Goal: Task Accomplishment & Management: Complete application form

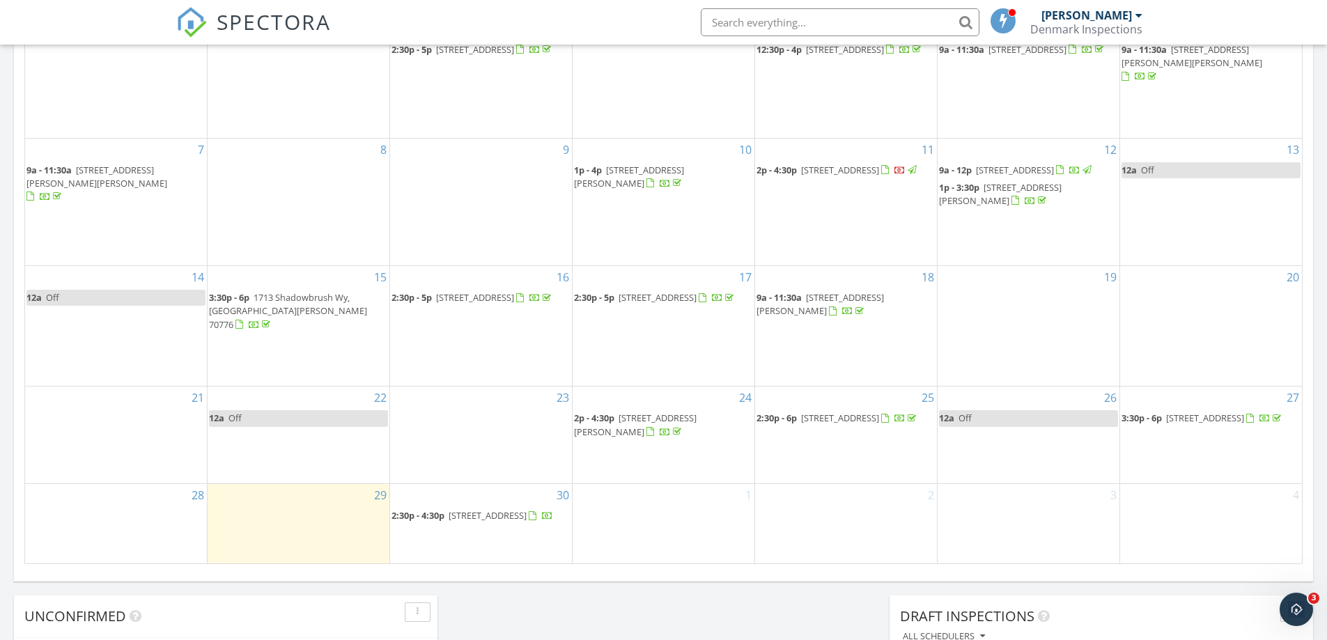
scroll to position [766, 0]
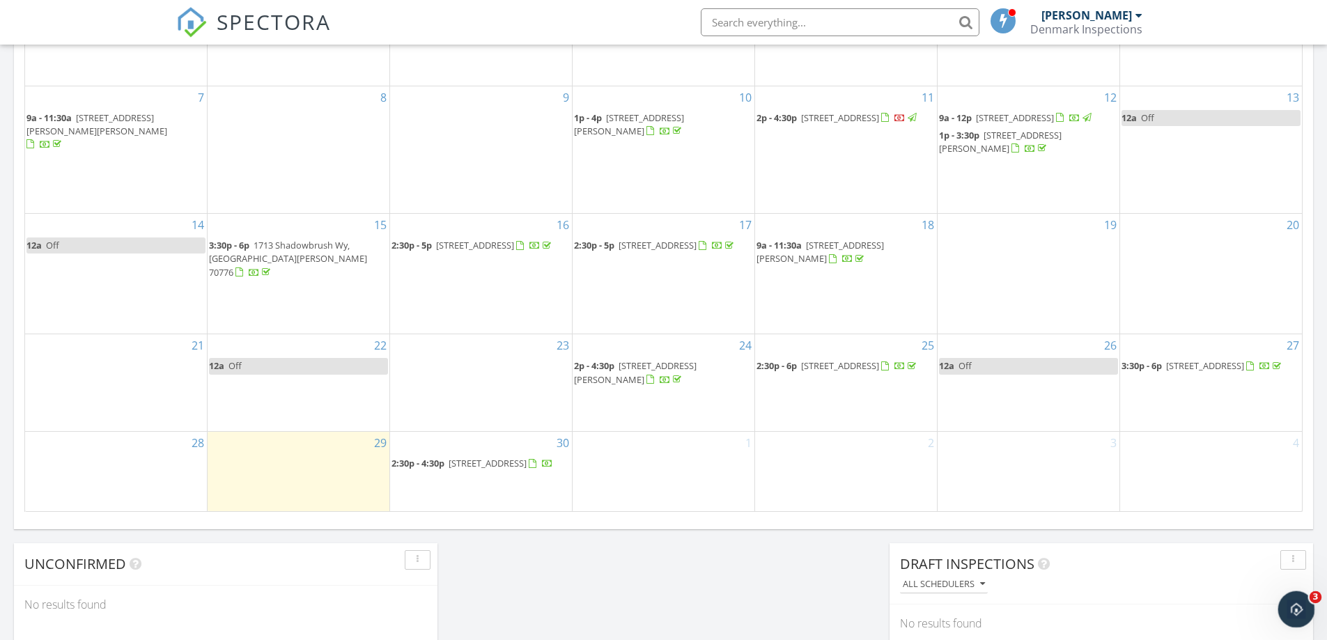
click at [1306, 605] on div "Open Intercom Messenger" at bounding box center [1295, 608] width 46 height 46
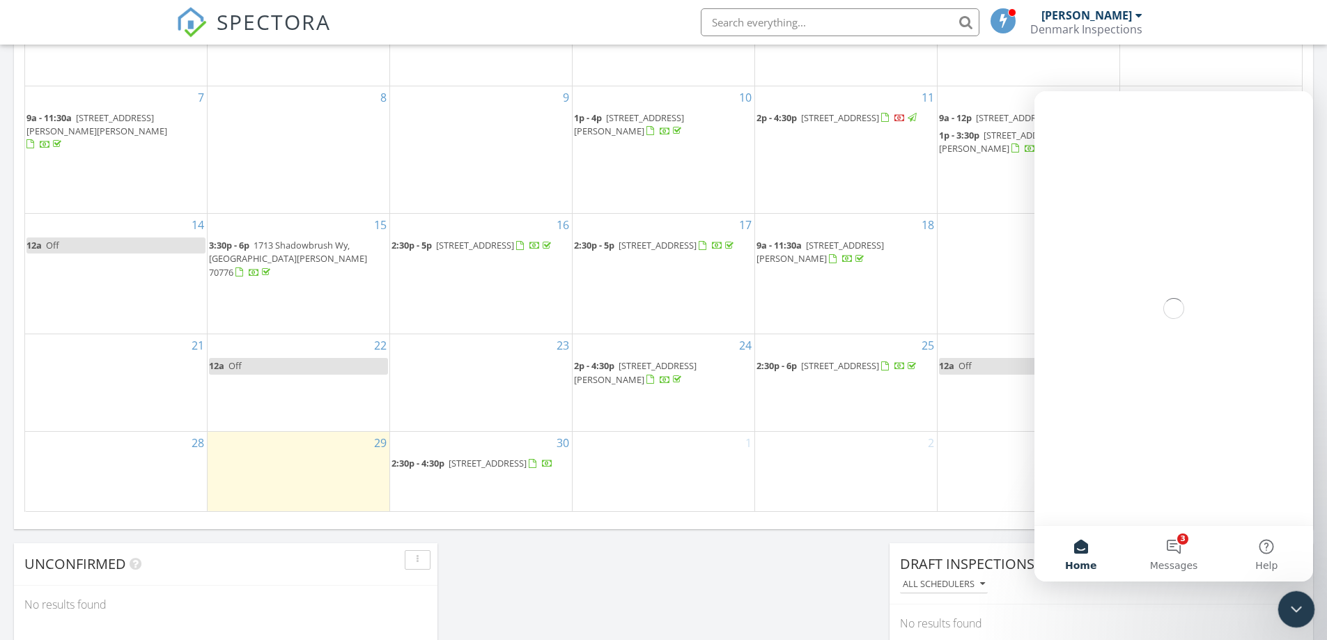
scroll to position [0, 0]
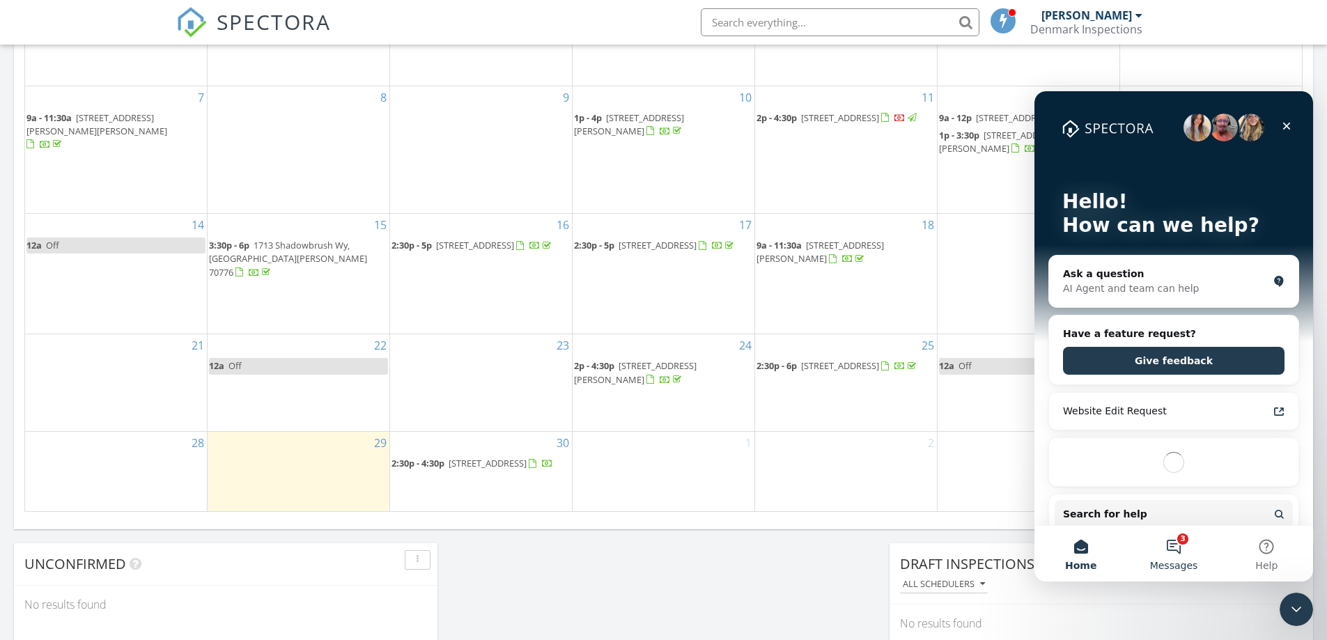
click at [1179, 540] on button "3 Messages" at bounding box center [1173, 554] width 93 height 56
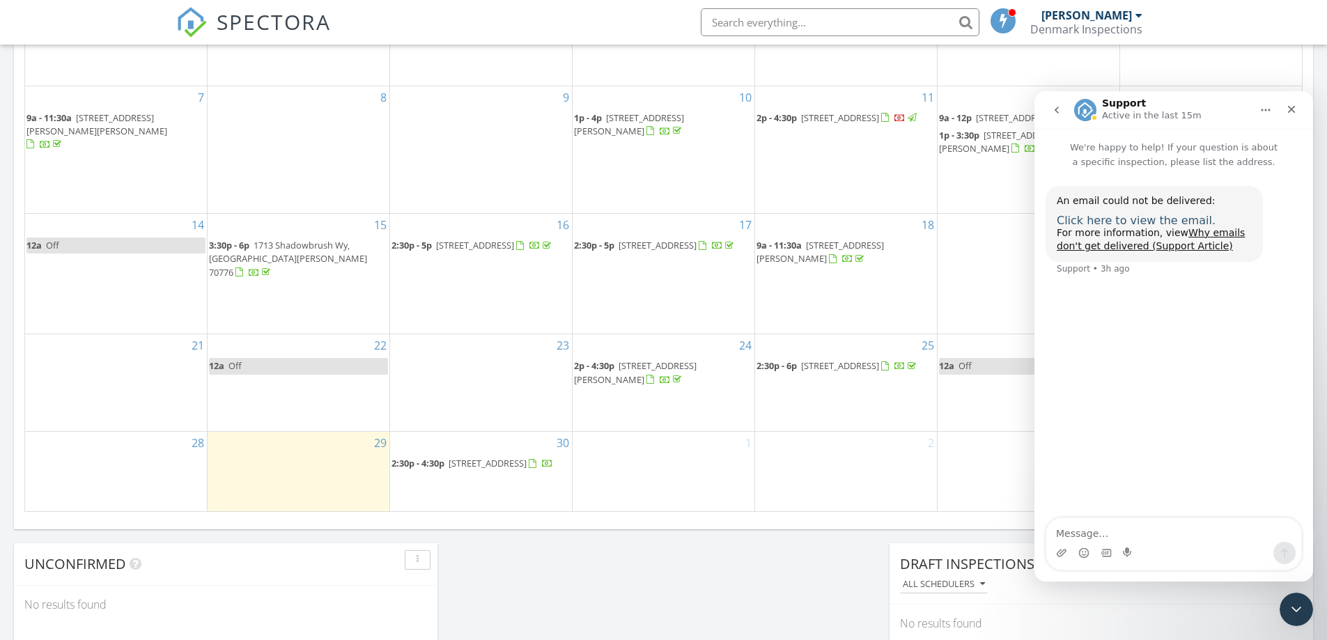
click at [1102, 220] on span "Click here to view the email." at bounding box center [1136, 220] width 159 height 13
click at [1059, 107] on icon "go back" at bounding box center [1056, 110] width 11 height 11
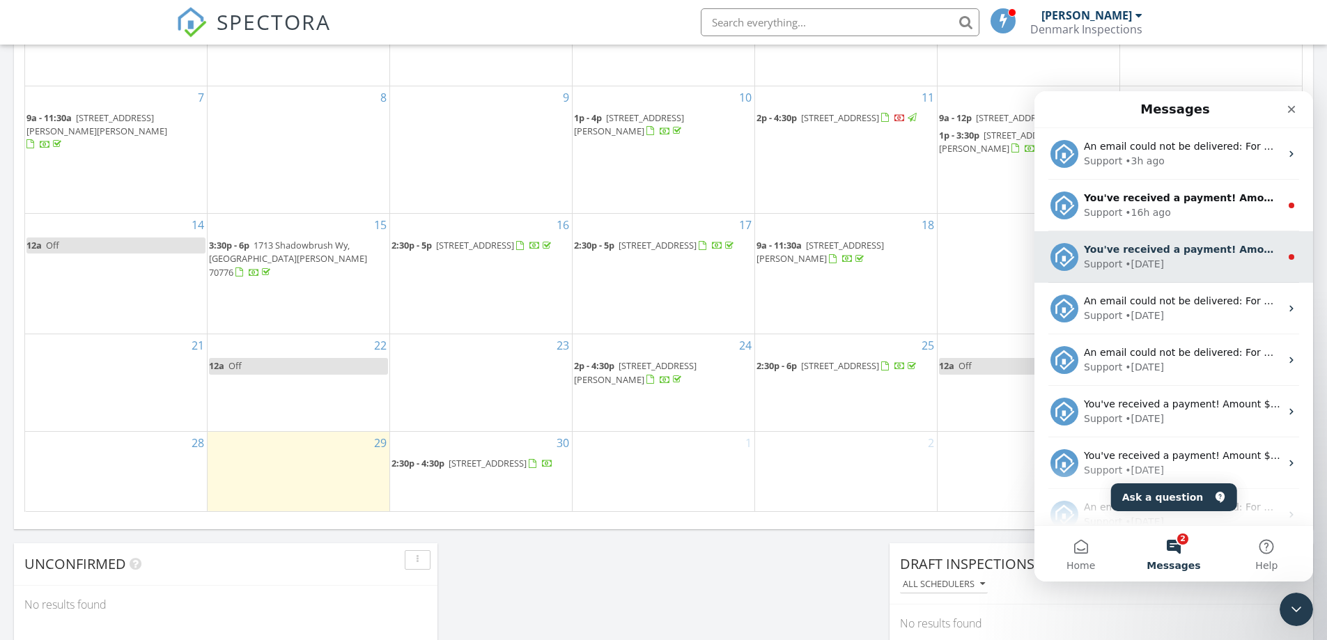
click at [1143, 257] on div "• 1d ago" at bounding box center [1144, 264] width 39 height 15
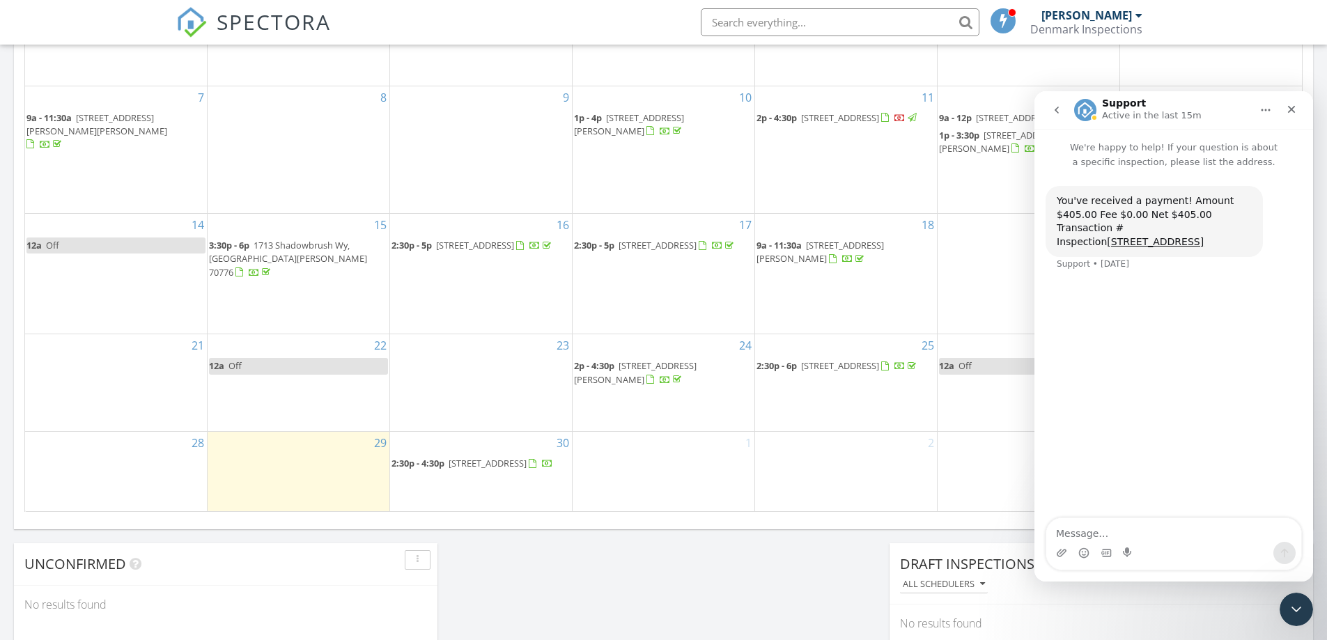
click at [1062, 110] on icon "go back" at bounding box center [1056, 110] width 11 height 11
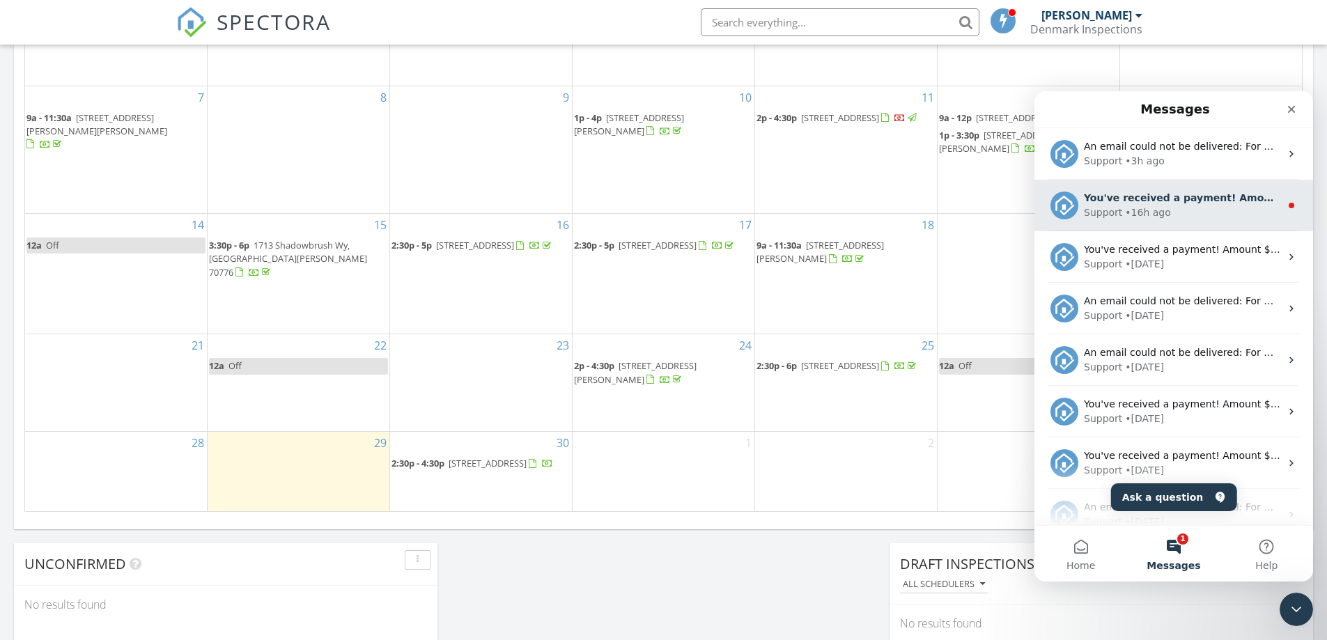
click at [1127, 208] on div "• 16h ago" at bounding box center [1147, 213] width 45 height 15
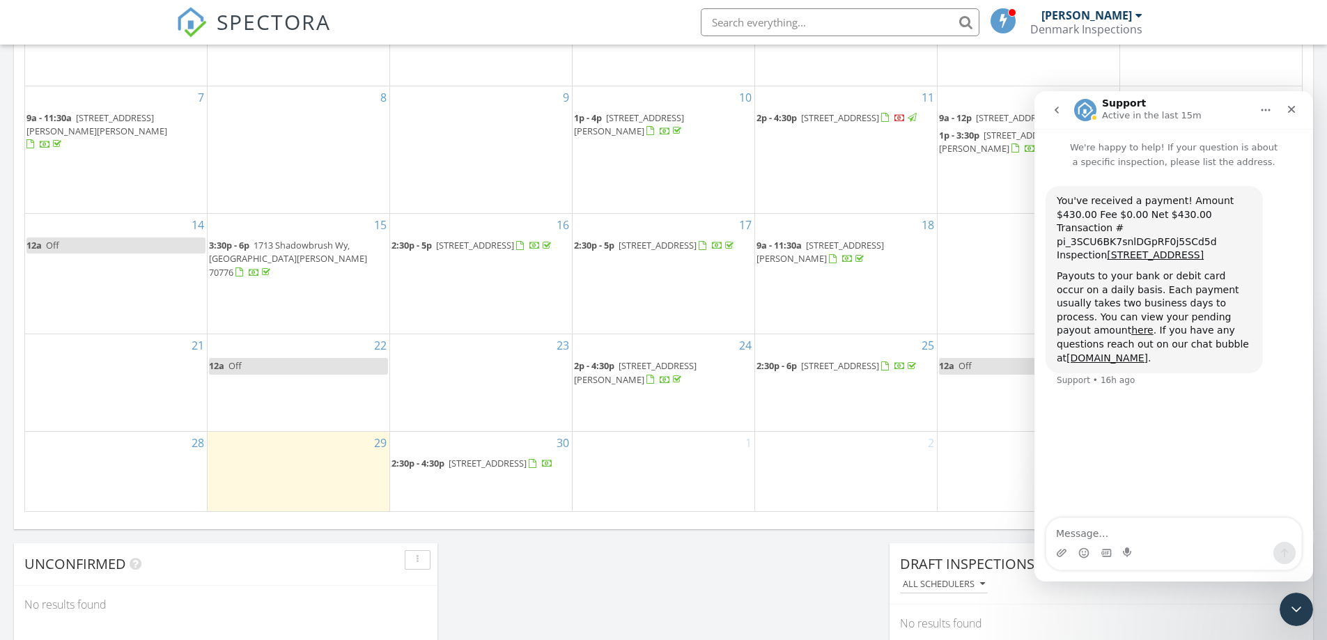
click at [1058, 111] on icon "go back" at bounding box center [1057, 110] width 4 height 7
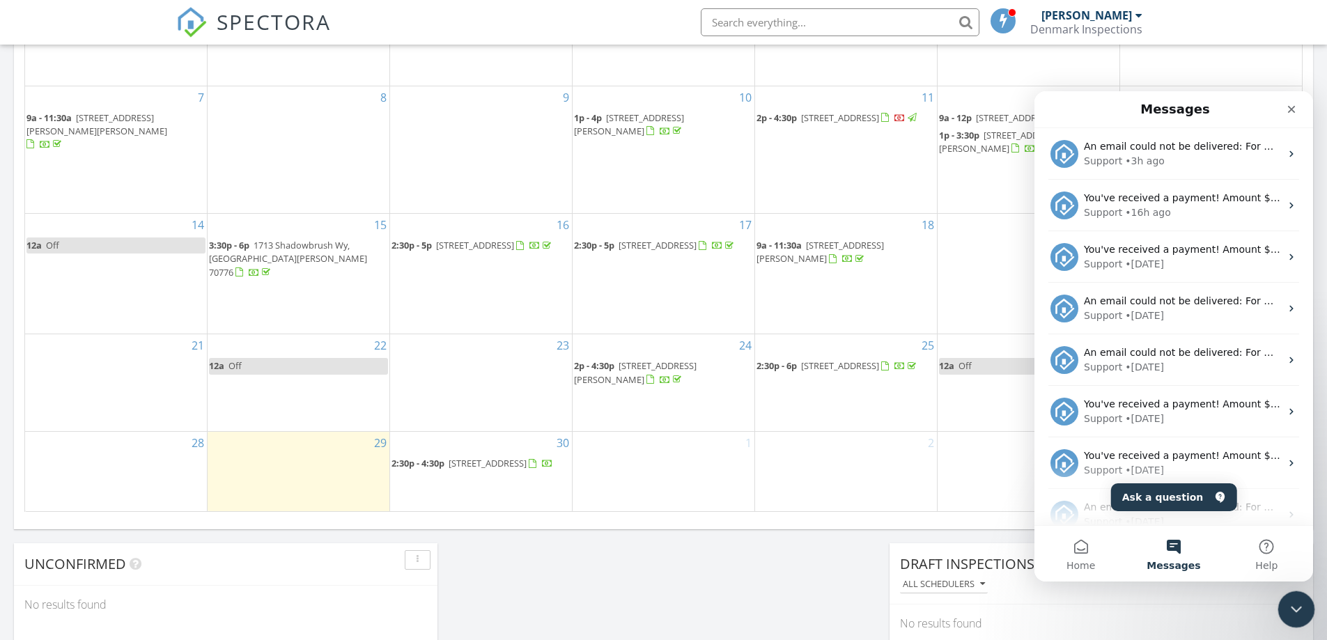
click at [1293, 604] on icon "Close Intercom Messenger" at bounding box center [1294, 607] width 17 height 17
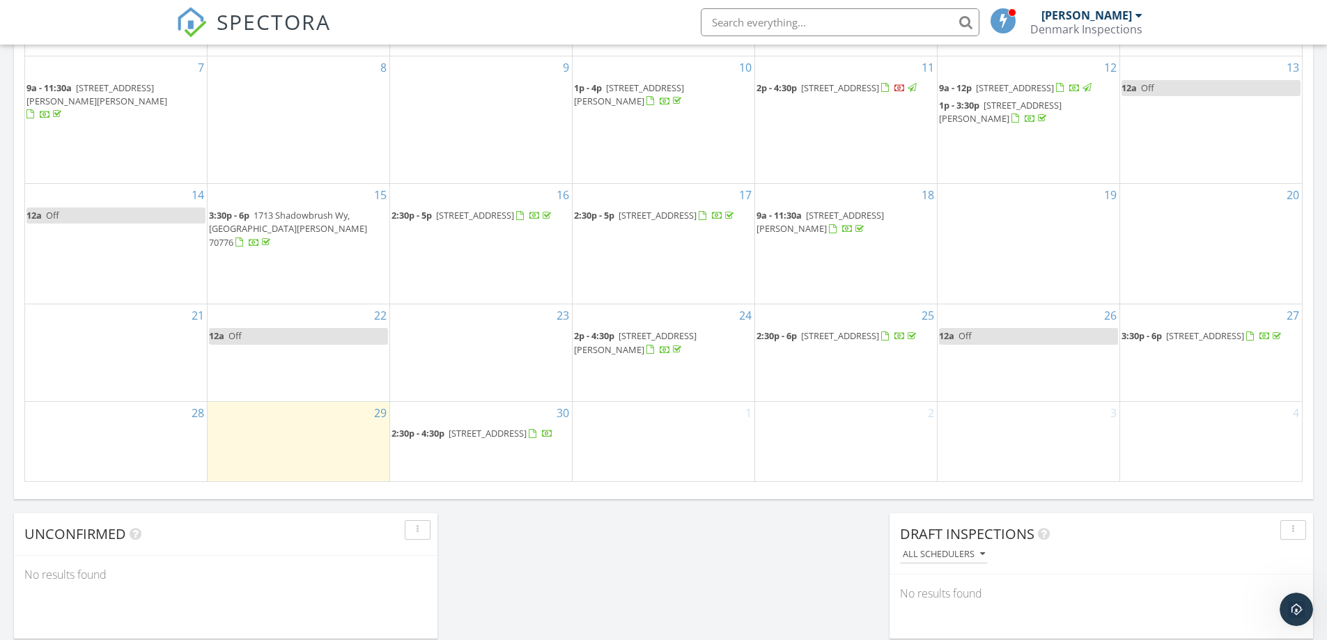
scroll to position [836, 0]
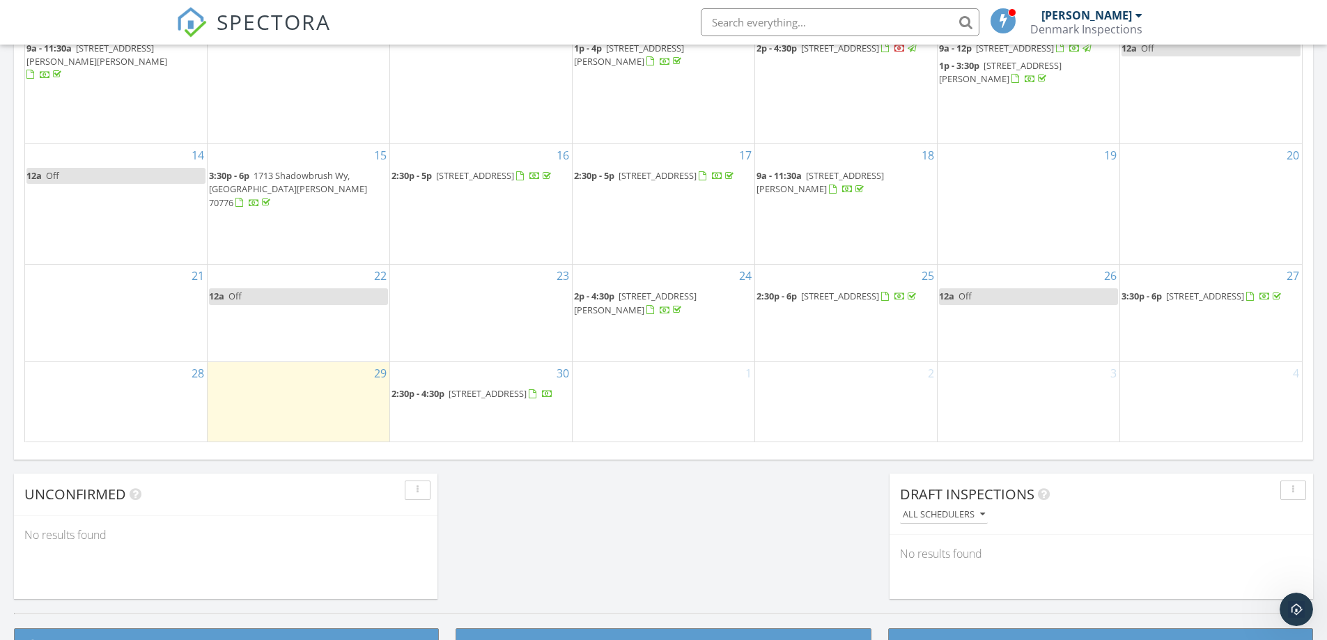
click at [844, 390] on div "2" at bounding box center [846, 401] width 182 height 79
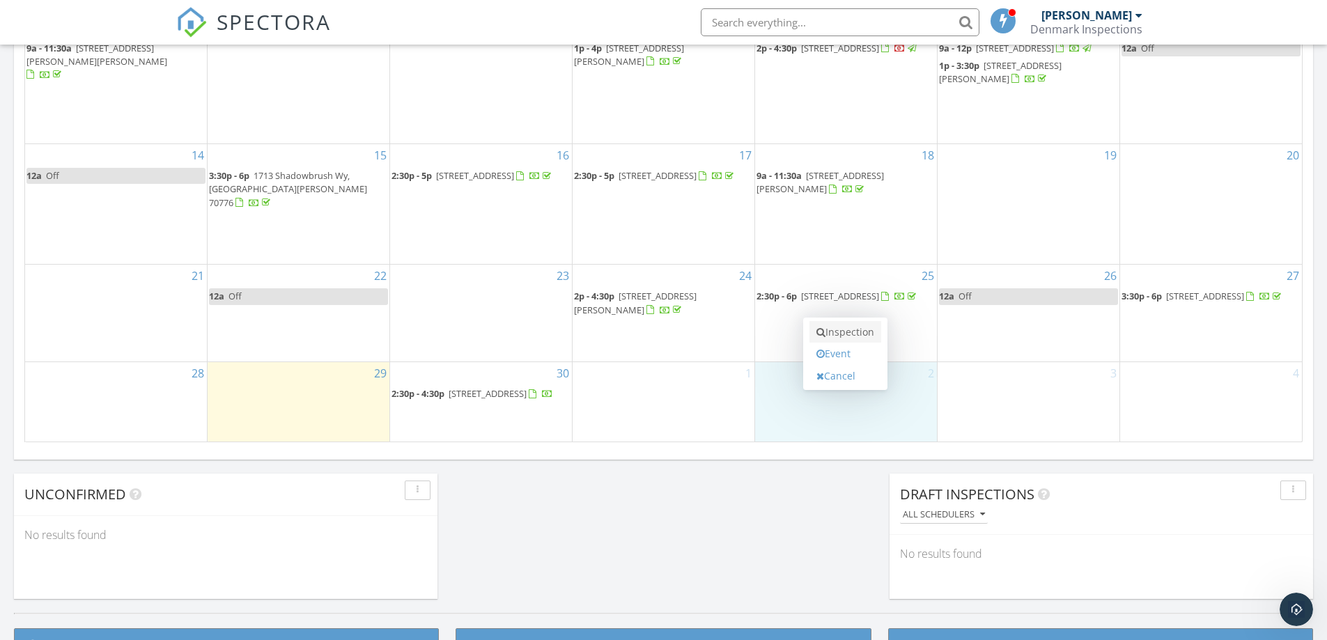
click at [842, 331] on link "Inspection" at bounding box center [846, 332] width 72 height 22
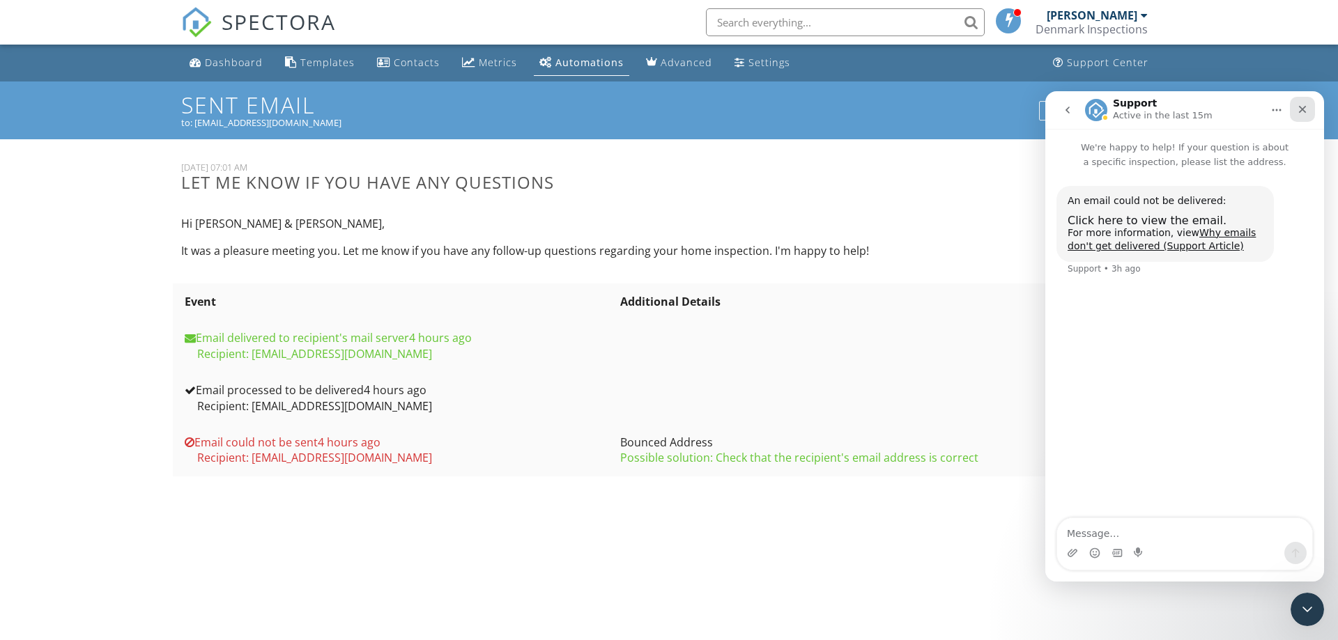
click at [1301, 109] on icon "Close" at bounding box center [1303, 110] width 8 height 8
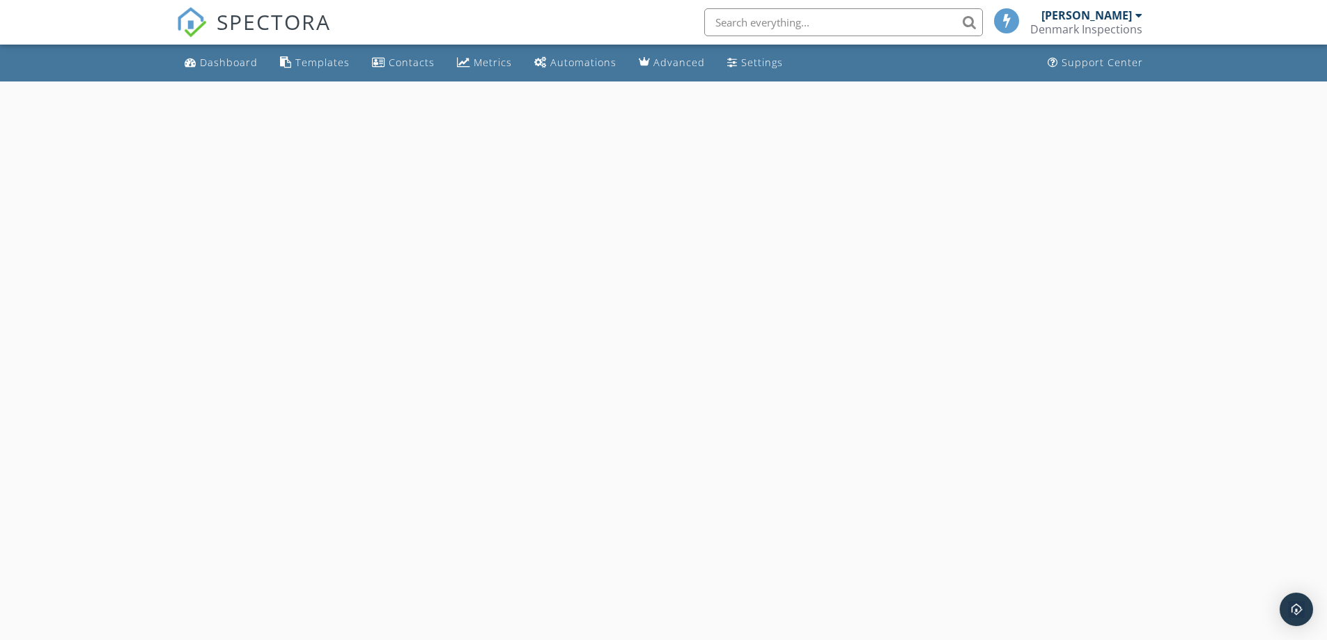
select select "9"
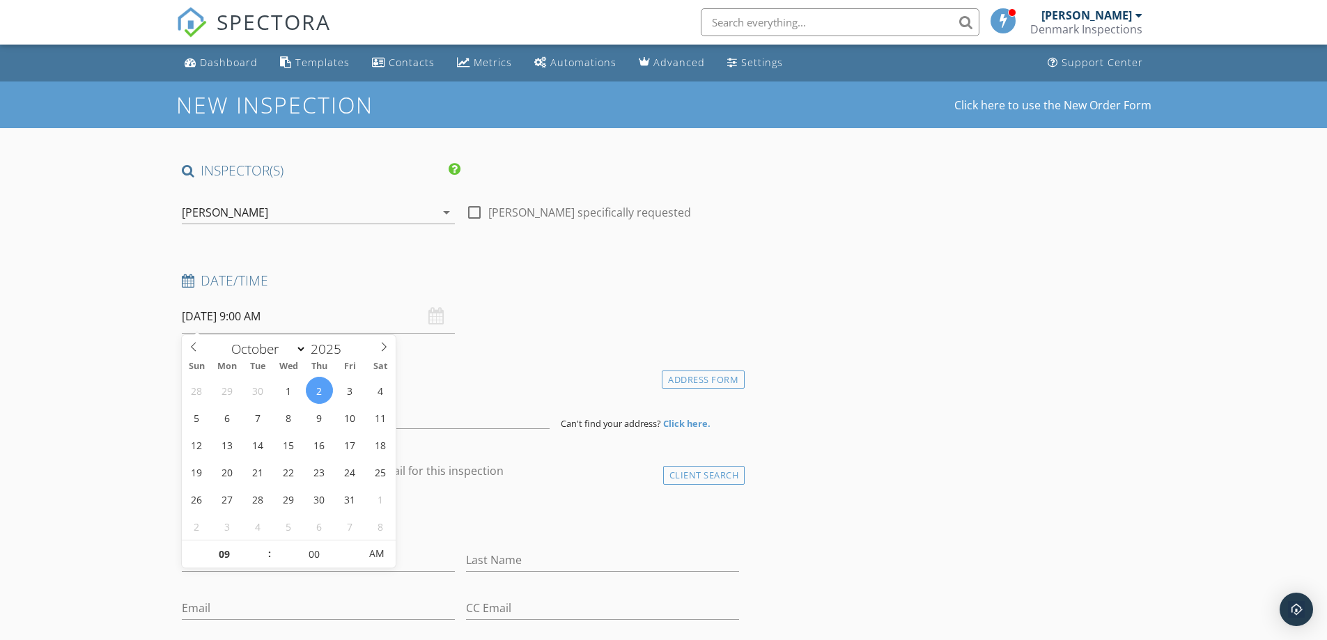
click at [253, 318] on input "10/02/2025 9:00 AM" at bounding box center [318, 317] width 273 height 34
type input "05"
type input "10/02/2025 9:05 AM"
click at [352, 546] on span at bounding box center [353, 548] width 10 height 14
type input "10"
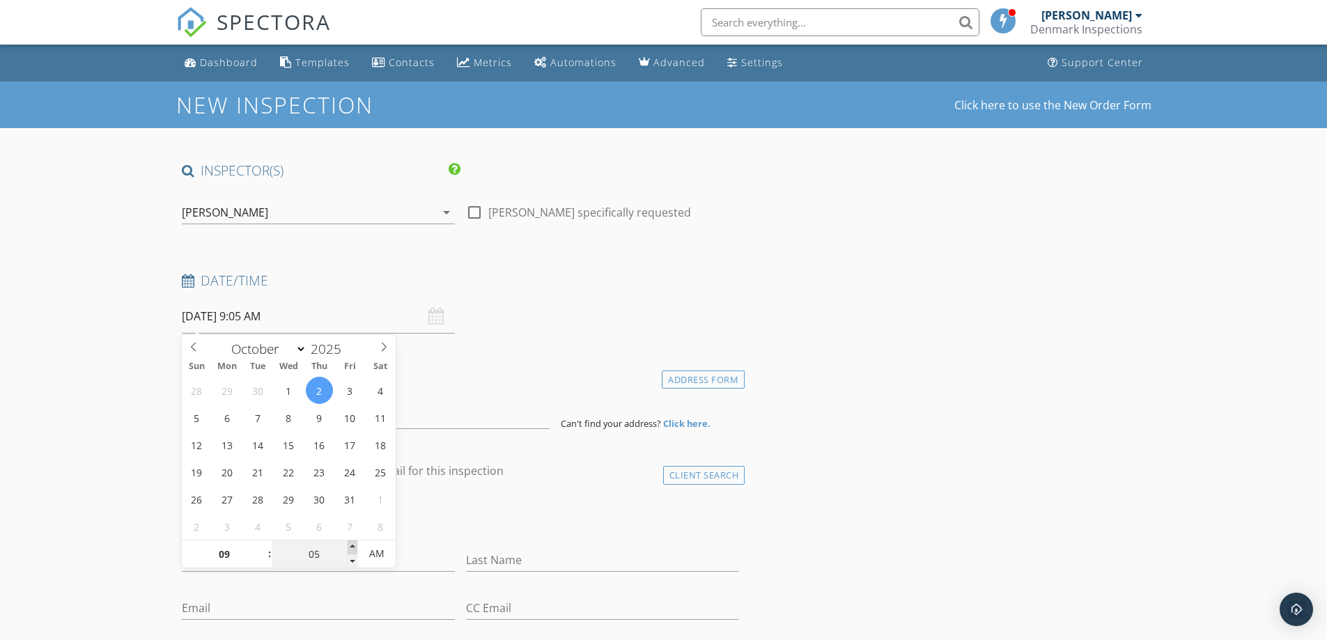
type input "10/02/2025 9:10 AM"
click at [352, 546] on span at bounding box center [353, 548] width 10 height 14
type input "15"
type input "10/02/2025 9:15 AM"
click at [352, 546] on span at bounding box center [353, 548] width 10 height 14
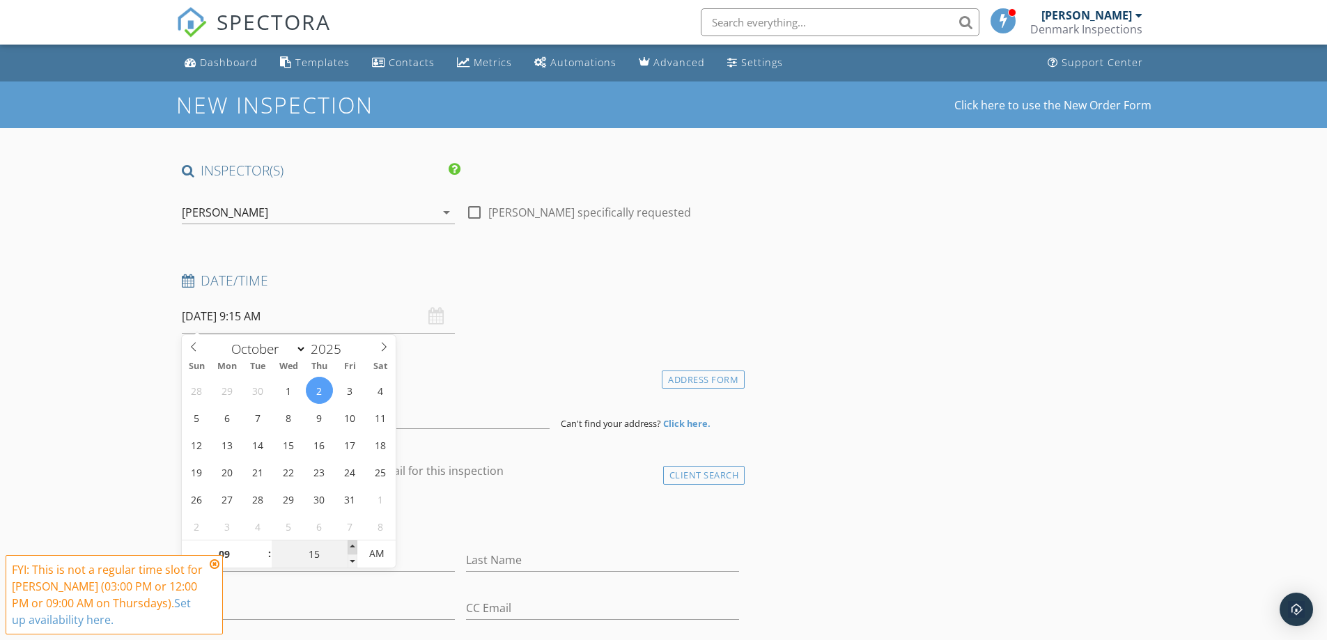
type input "20"
type input "10/02/2025 9:20 AM"
click at [352, 546] on span at bounding box center [353, 548] width 10 height 14
type input "25"
type input "10/02/2025 9:25 AM"
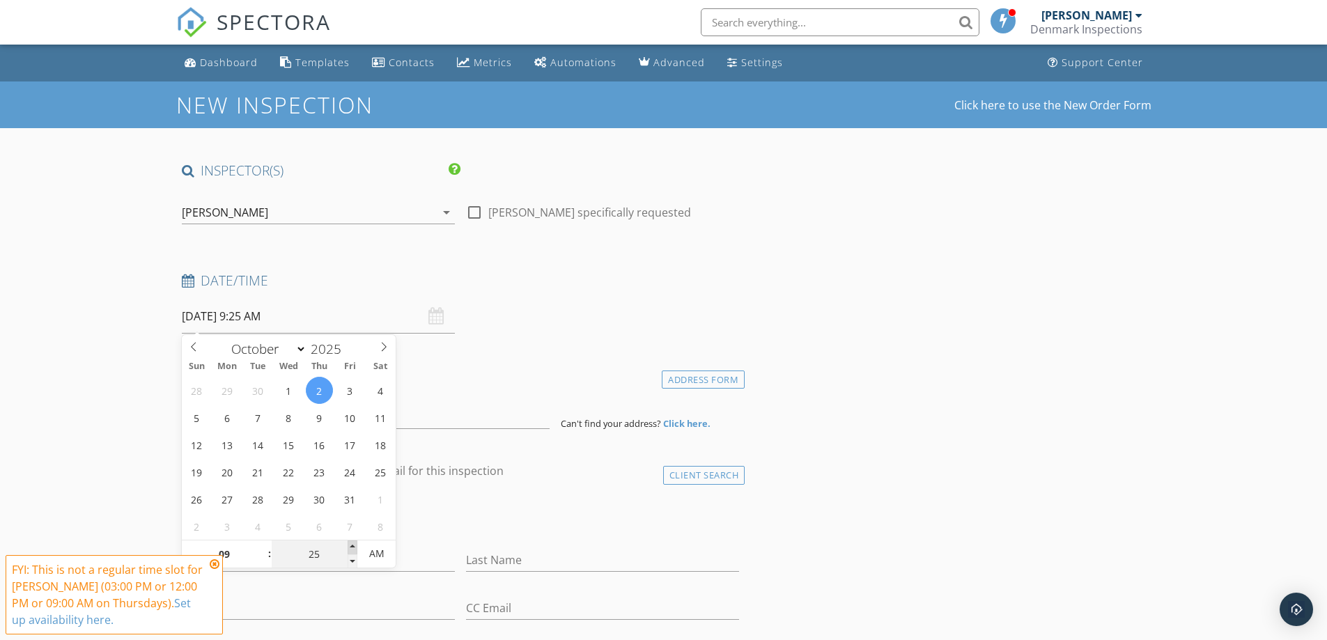
click at [352, 546] on span at bounding box center [353, 548] width 10 height 14
type input "30"
type input "10/02/2025 9:30 AM"
click at [351, 547] on span at bounding box center [353, 548] width 10 height 14
type input "10"
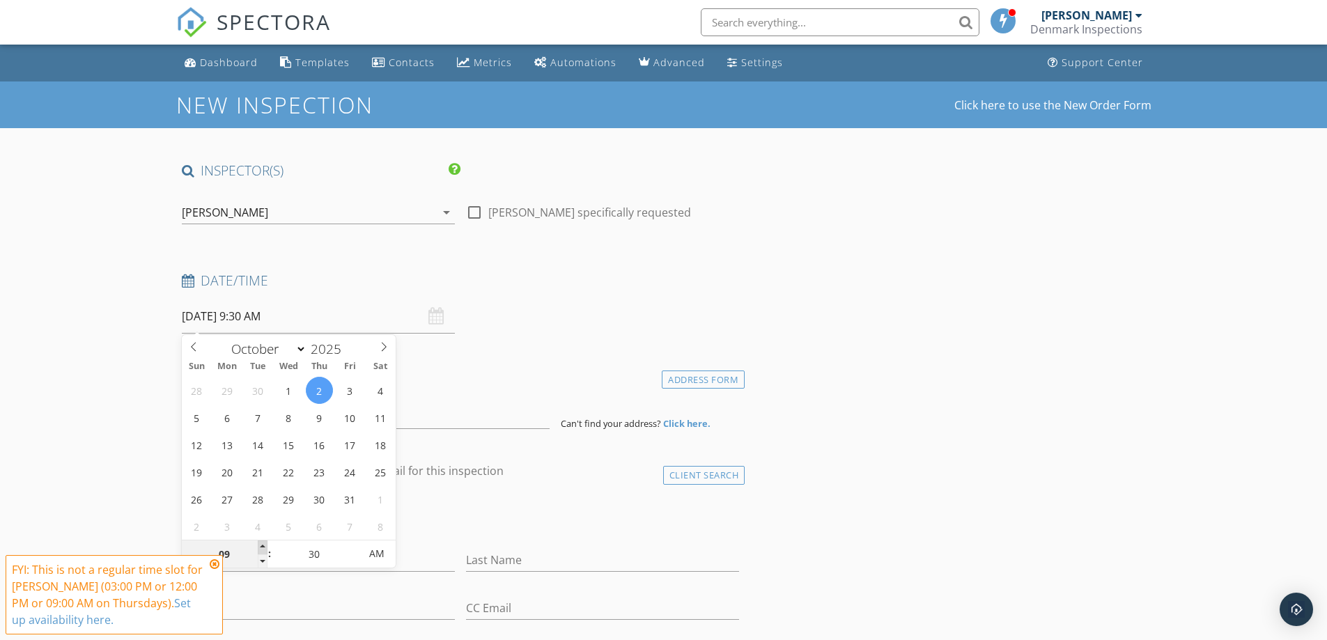
type input "10/02/2025 10:30 AM"
click at [261, 547] on span at bounding box center [263, 548] width 10 height 14
type input "11"
type input "10/02/2025 11:30 AM"
click at [261, 547] on span at bounding box center [263, 548] width 10 height 14
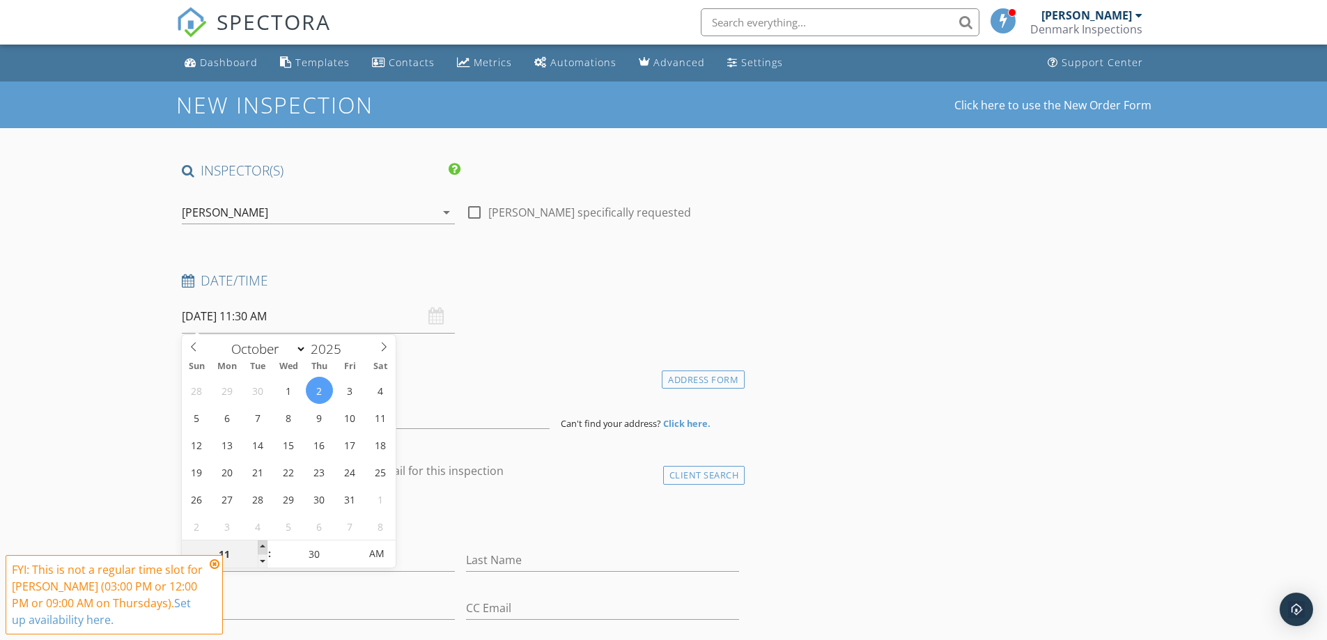
type input "12"
type input "10/02/2025 12:30 PM"
click at [261, 547] on span at bounding box center [263, 548] width 10 height 14
type input "01"
type input "10/02/2025 1:30 PM"
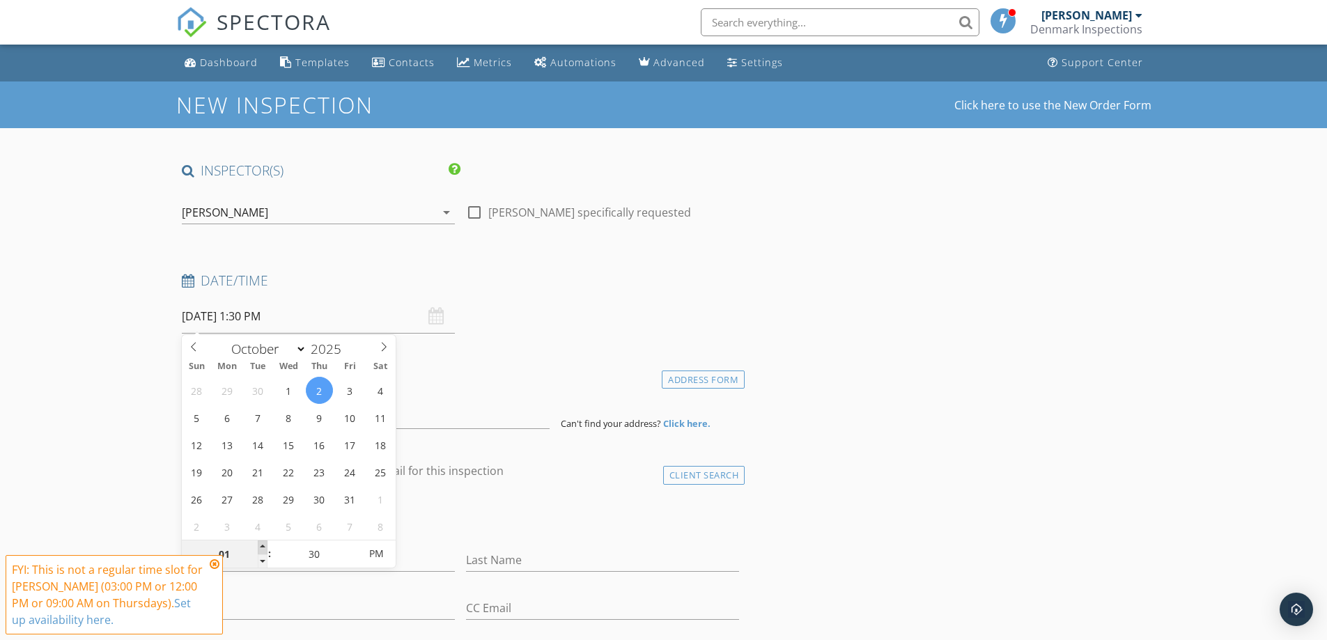
click at [261, 547] on span at bounding box center [263, 548] width 10 height 14
type input "02"
type input "10/02/2025 2:30 PM"
click at [261, 547] on span at bounding box center [263, 548] width 10 height 14
click at [417, 527] on div "check_box_outline_blank Client is a Company/Organization" at bounding box center [461, 520] width 558 height 36
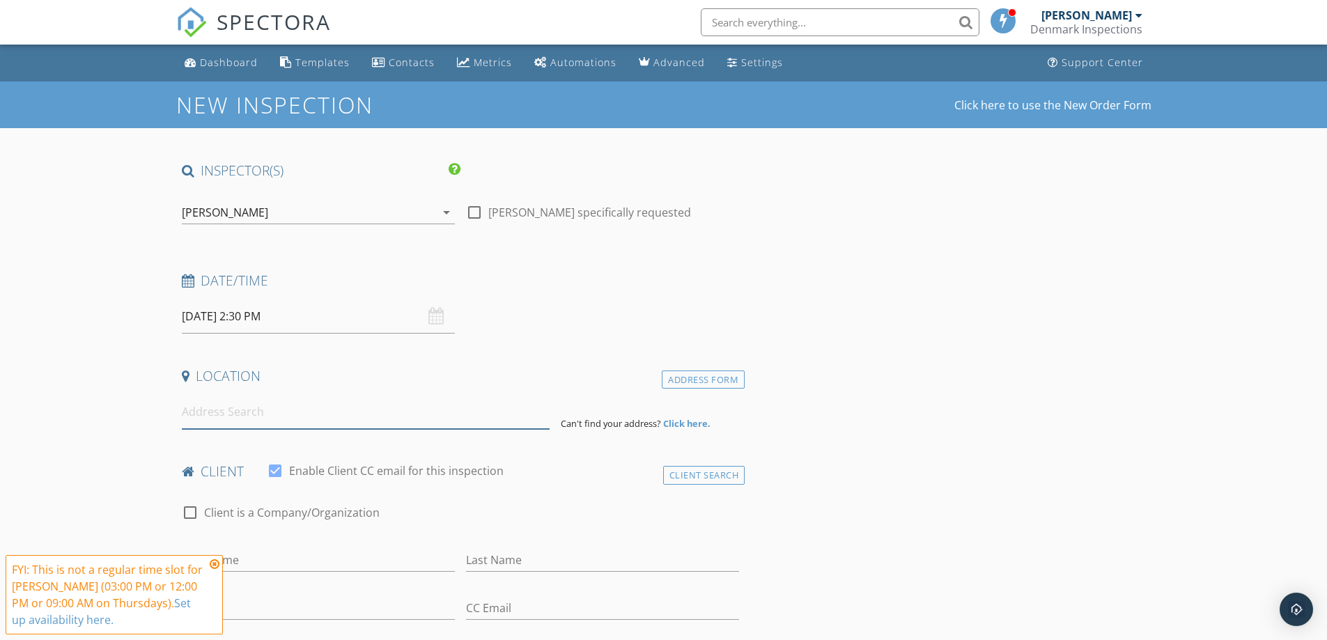
click at [209, 417] on input at bounding box center [366, 412] width 368 height 34
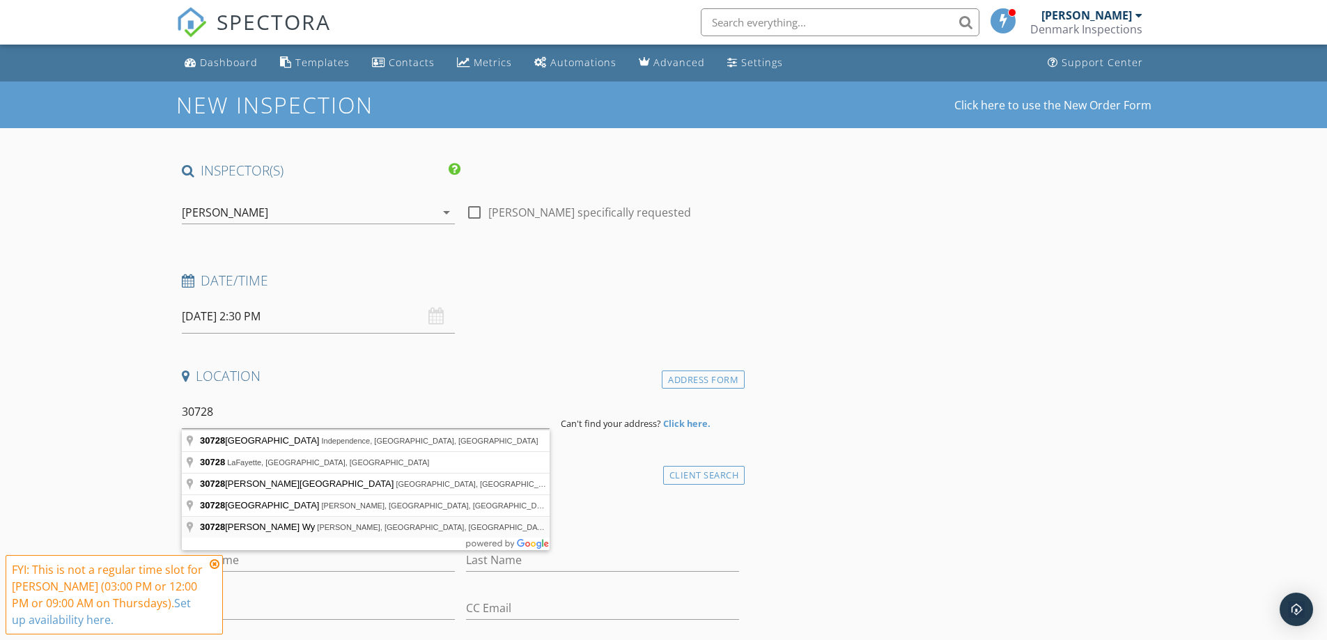
type input "30728 Akers Wy, Lacombe, LA, USA"
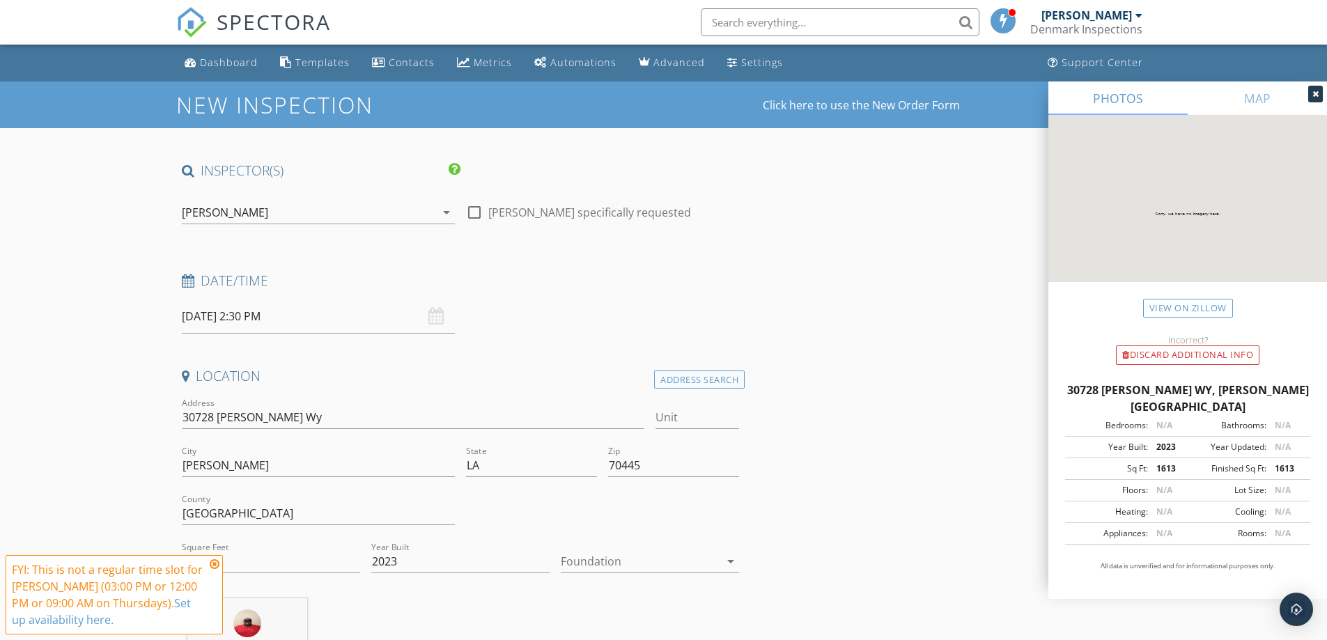
click at [216, 564] on icon at bounding box center [215, 564] width 10 height 11
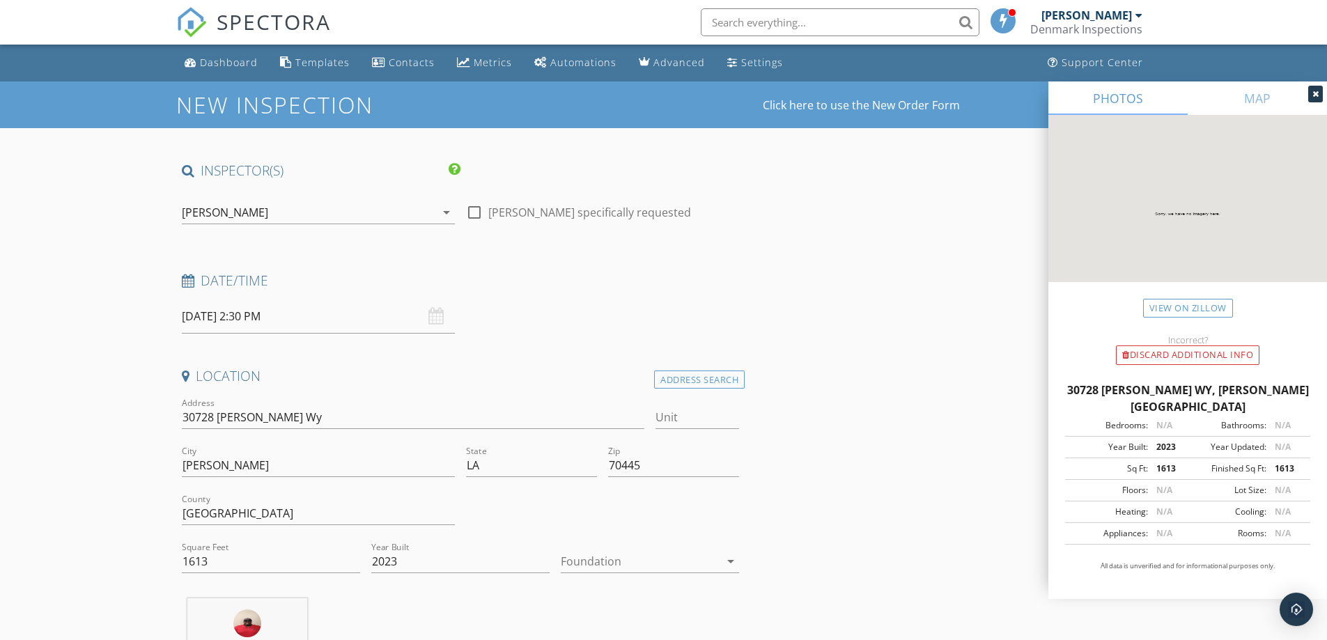
click at [626, 562] on div at bounding box center [640, 561] width 159 height 22
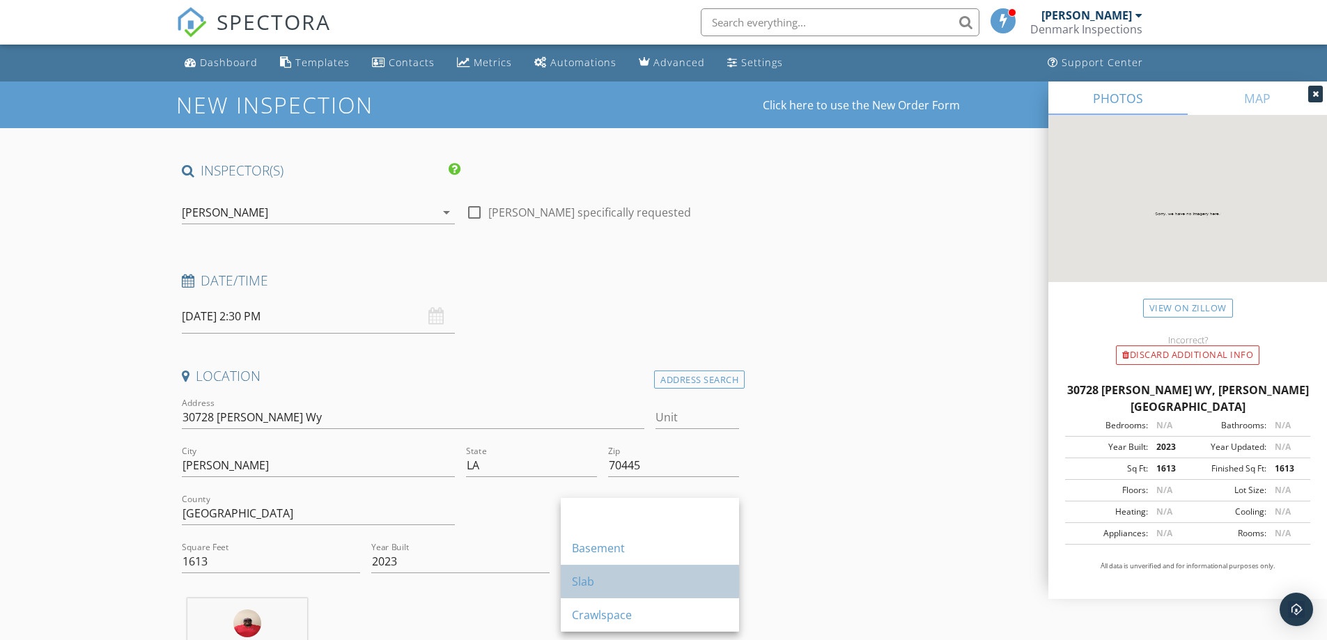
click at [572, 581] on div "Slab" at bounding box center [650, 581] width 156 height 17
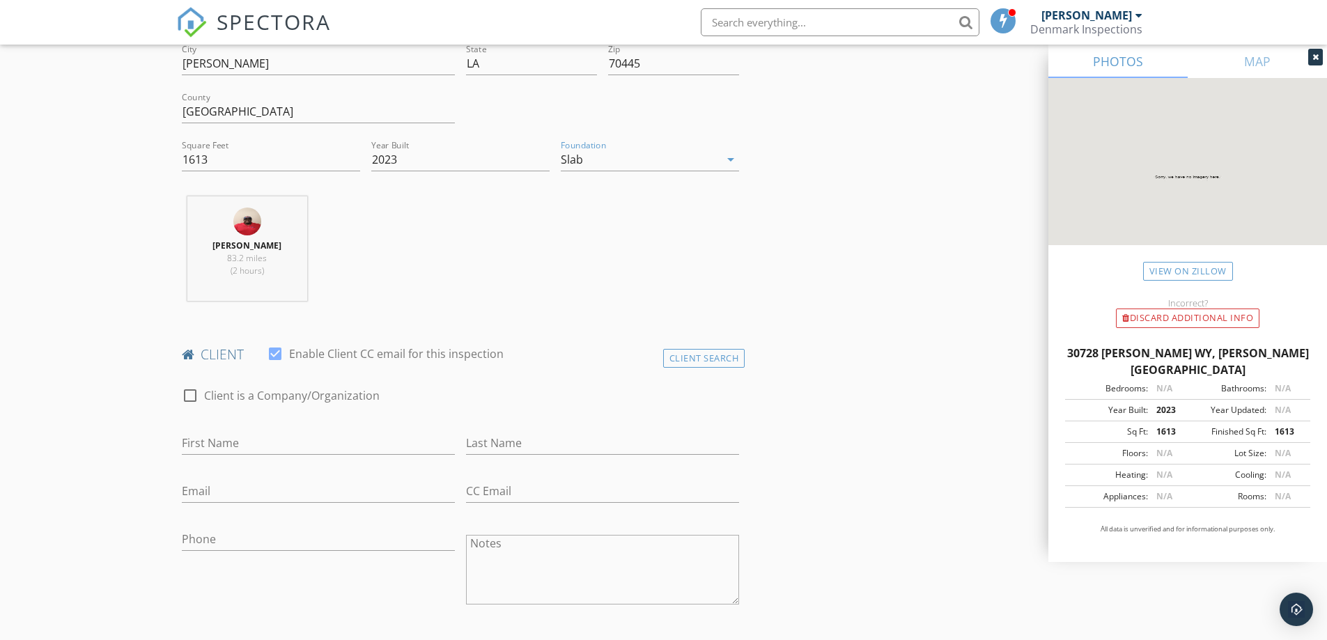
scroll to position [418, 0]
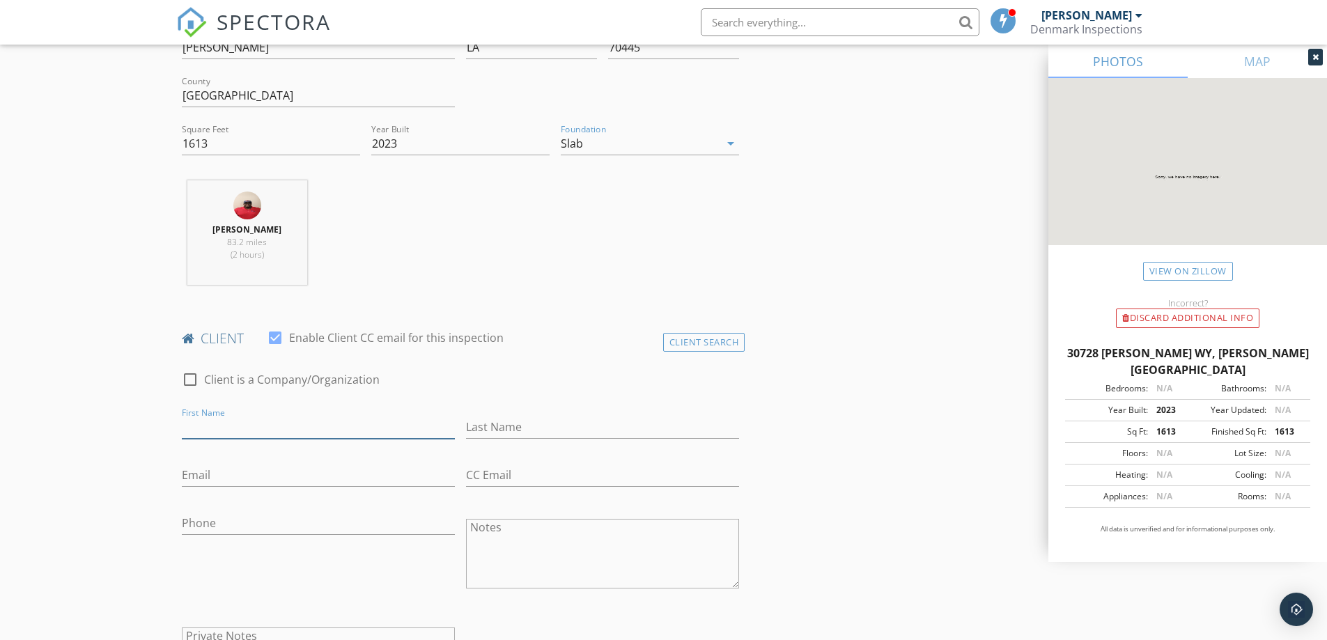
click at [216, 421] on input "First Name" at bounding box center [318, 427] width 273 height 23
type input "Lakeisha"
click at [502, 431] on input "Last Name" at bounding box center [602, 427] width 273 height 23
type input "Duplessis"
click at [241, 476] on input "Email" at bounding box center [318, 475] width 273 height 23
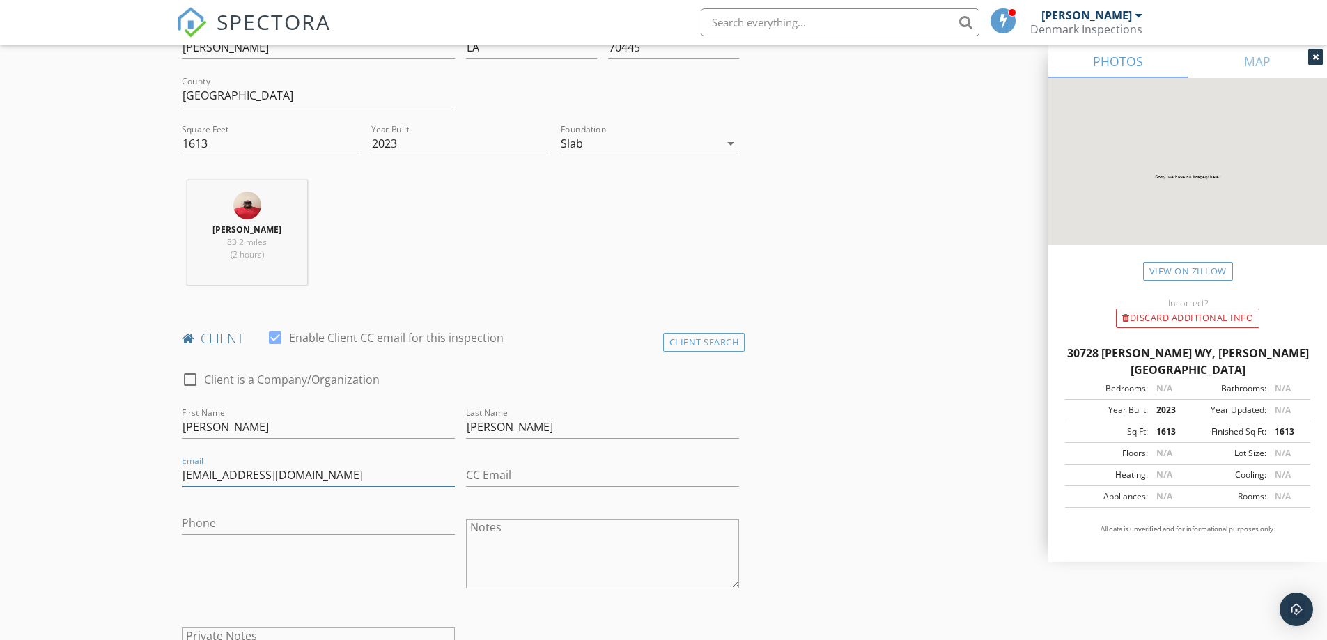
type input "lduple13146@gmail.com"
click at [206, 523] on input "Phone" at bounding box center [318, 523] width 273 height 23
type input "504-405-2512"
click at [287, 576] on div "Phone 504-405-2512" at bounding box center [318, 555] width 284 height 109
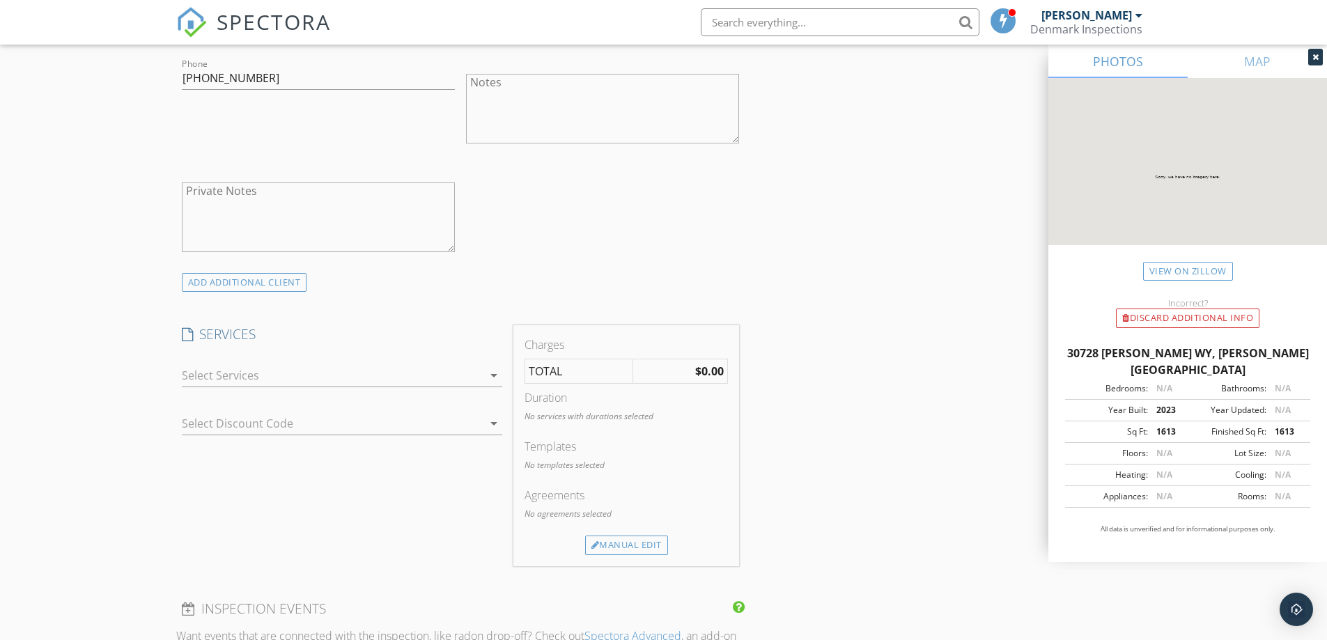
scroll to position [906, 0]
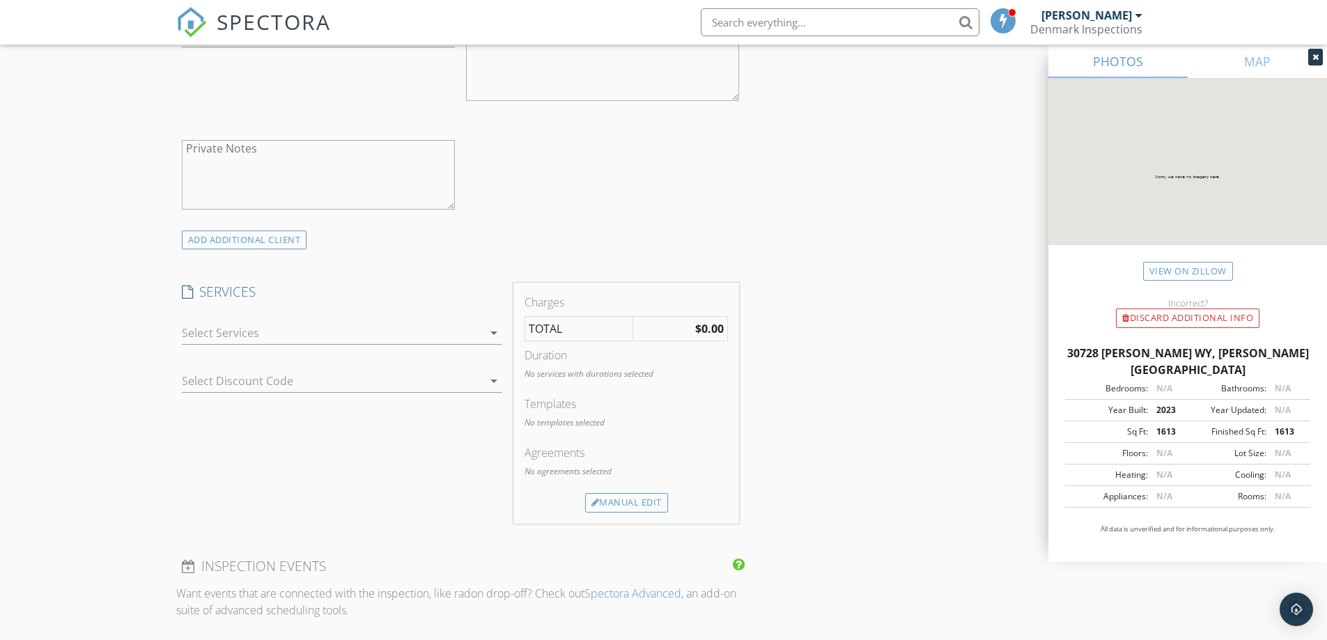
click at [240, 331] on div at bounding box center [332, 333] width 301 height 22
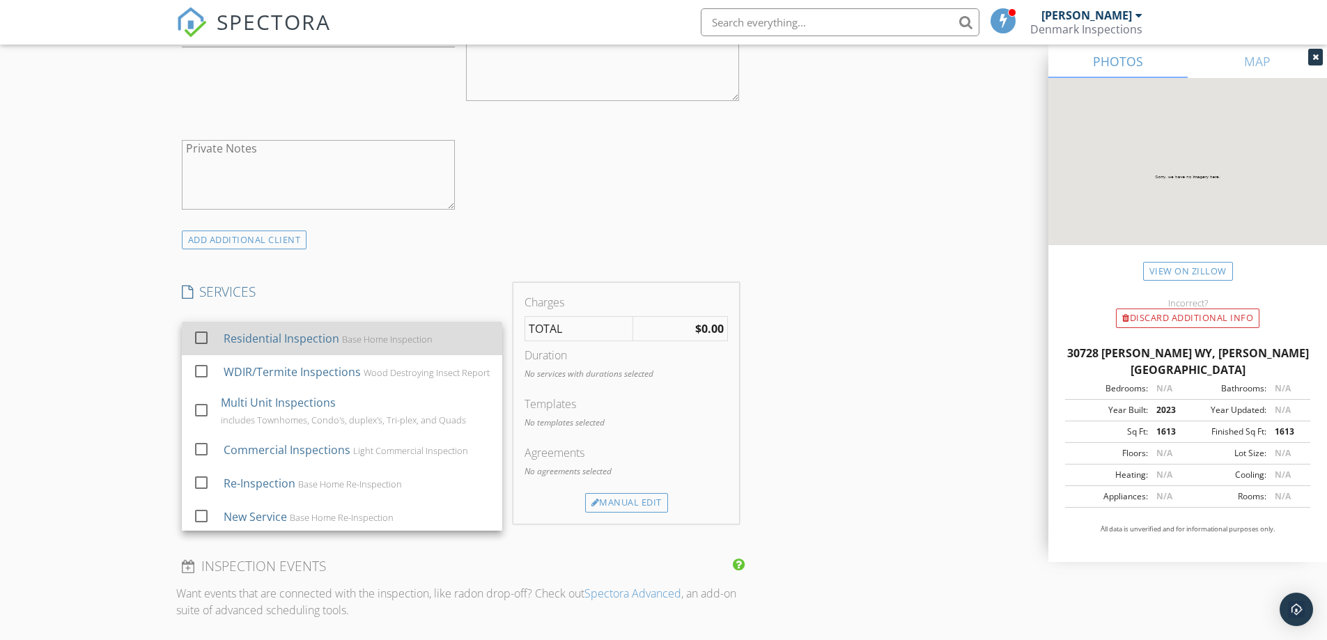
click at [199, 339] on div at bounding box center [202, 338] width 24 height 24
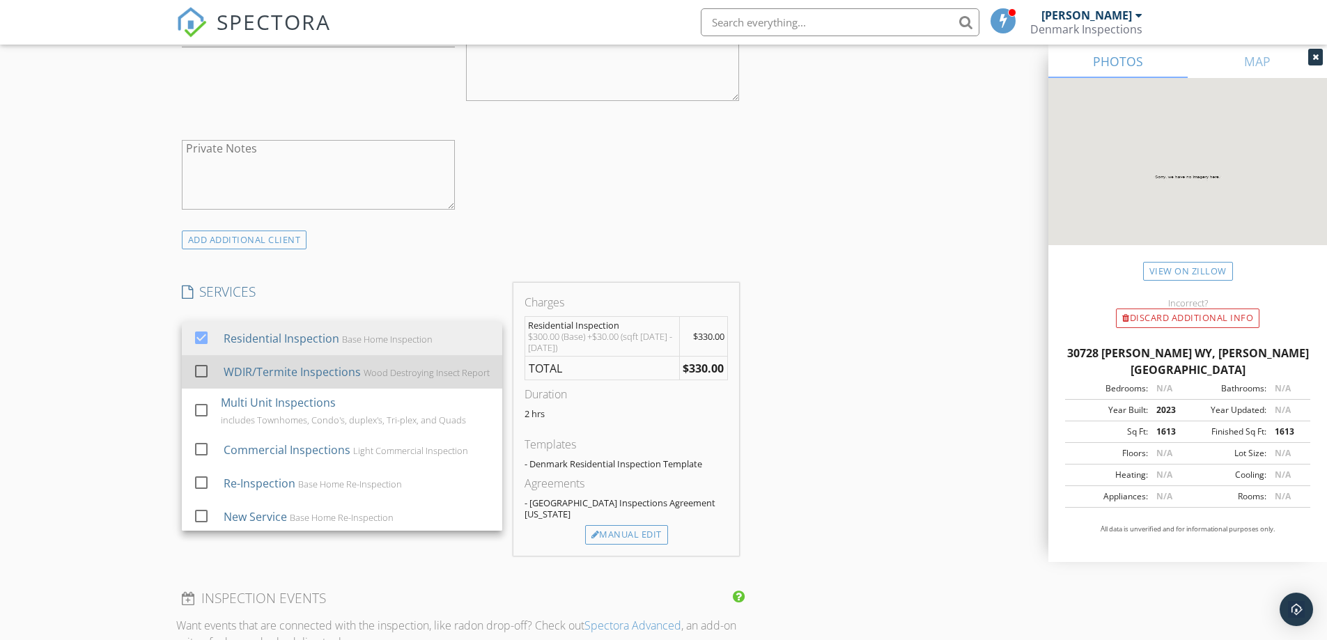
click at [200, 378] on div at bounding box center [202, 372] width 24 height 24
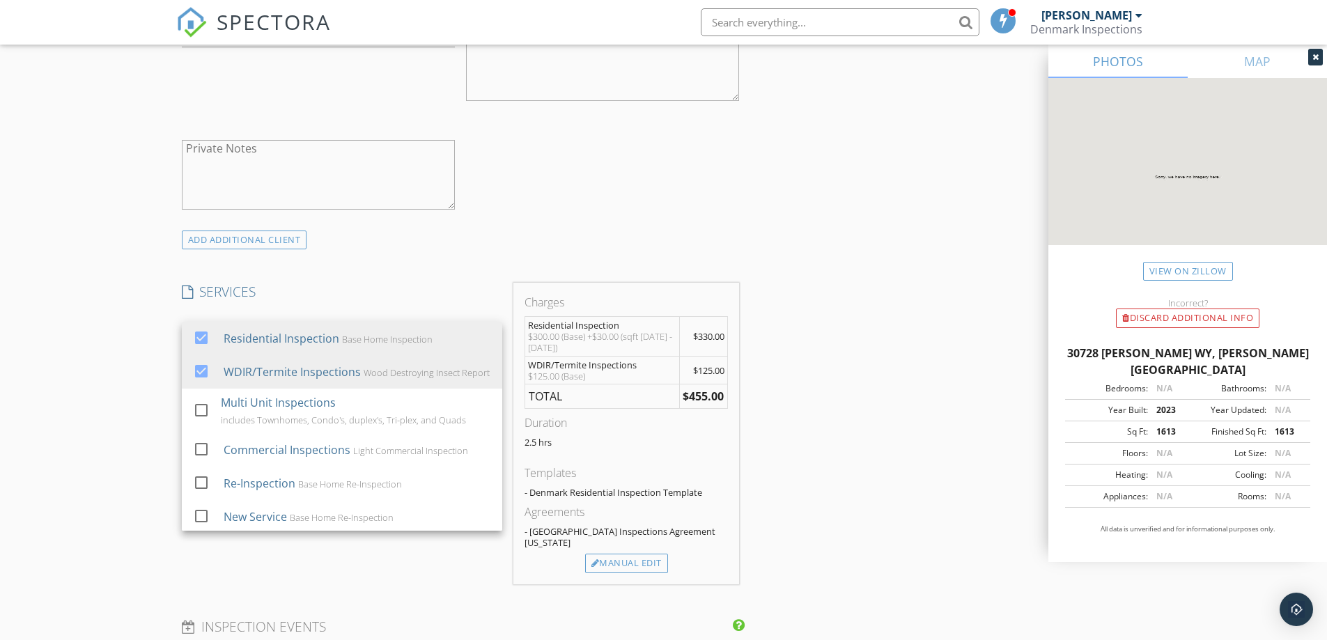
click at [606, 243] on div "ADD ADDITIONAL client" at bounding box center [460, 240] width 569 height 19
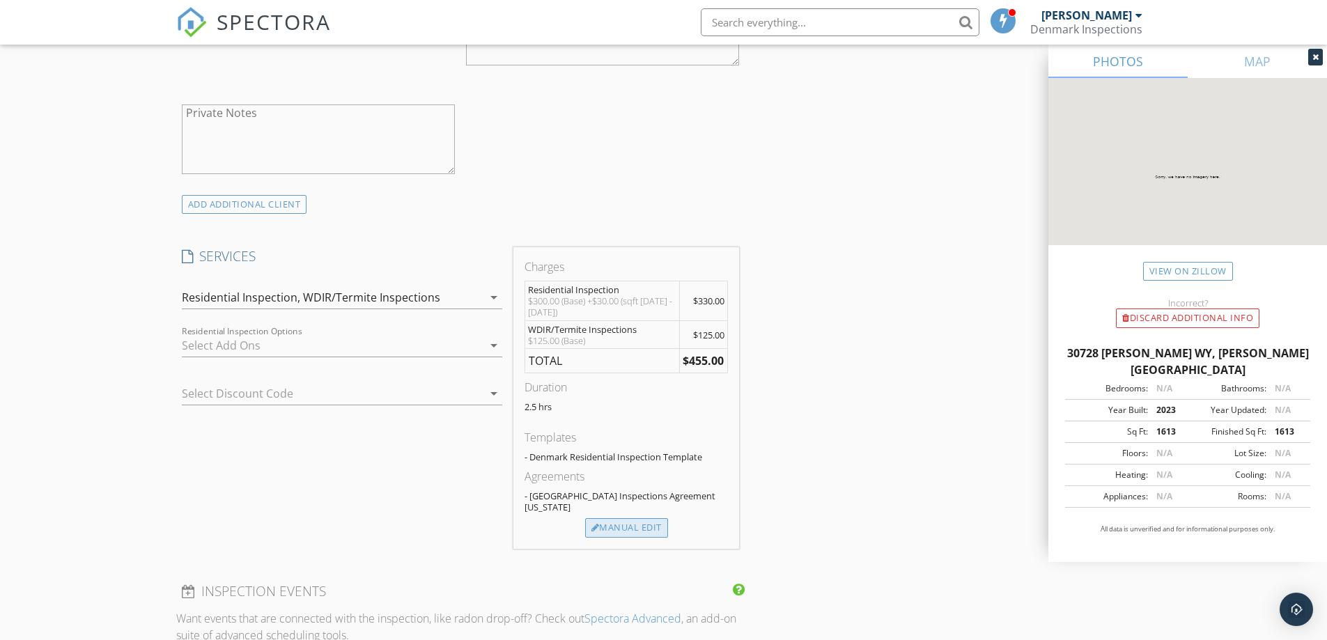
scroll to position [975, 0]
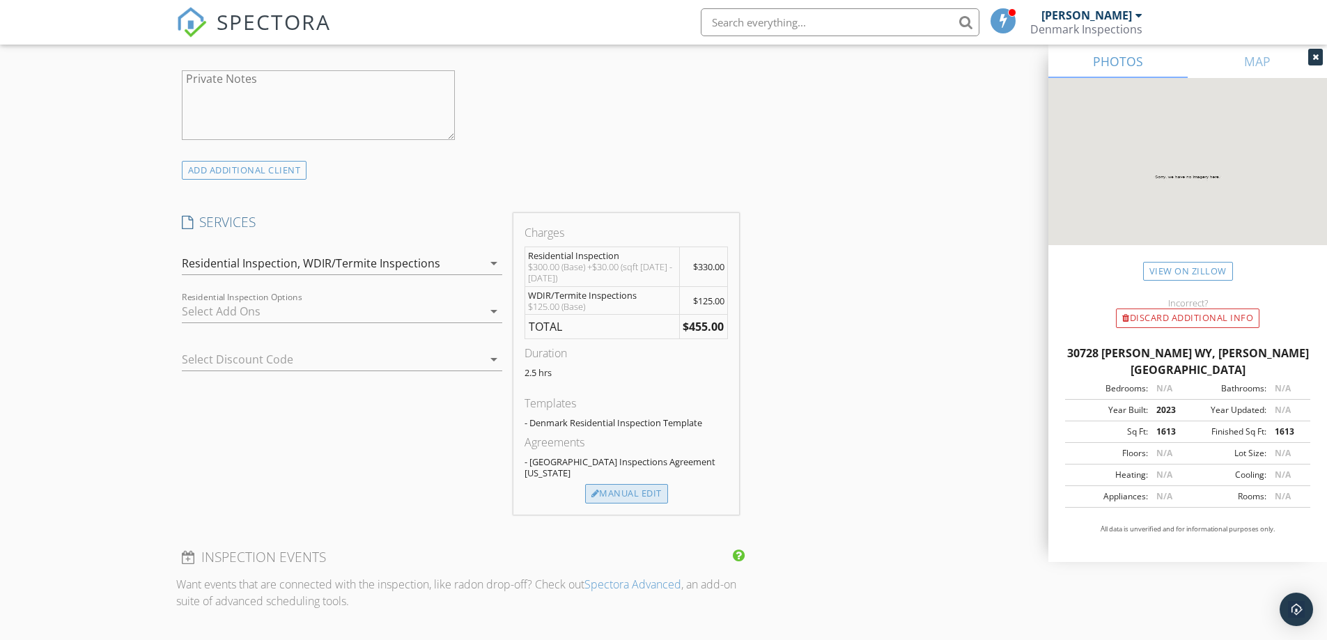
click at [603, 485] on div "Manual Edit" at bounding box center [626, 494] width 83 height 20
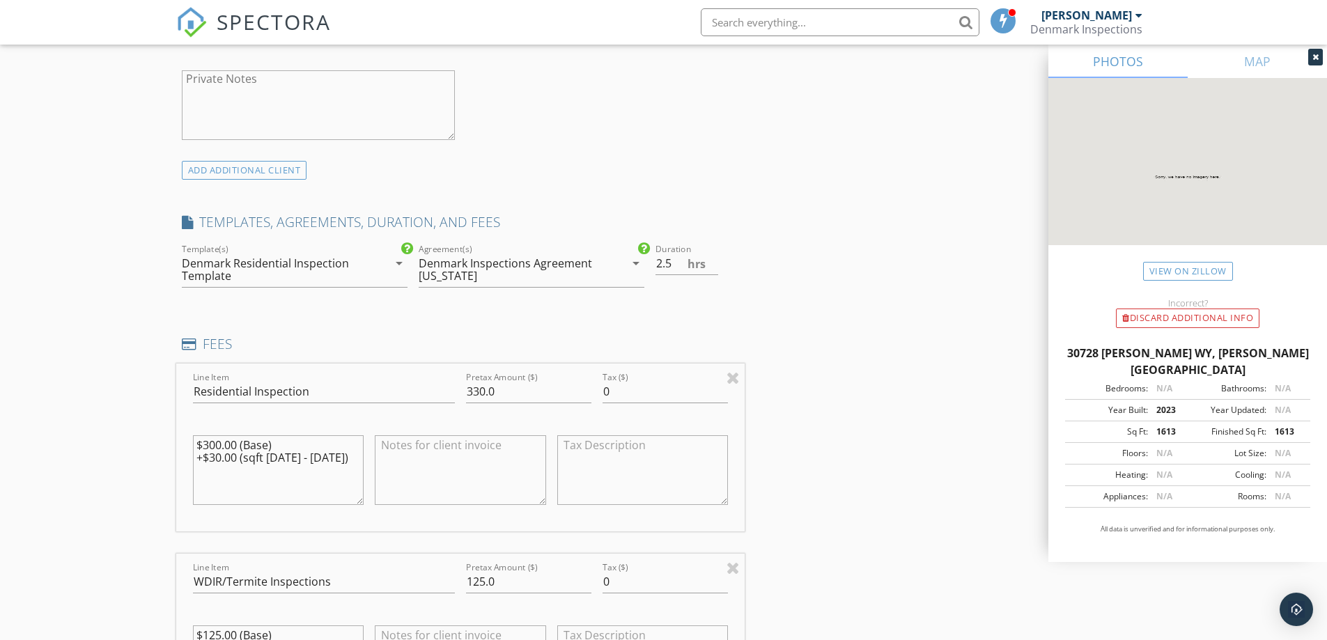
click at [617, 262] on div "Denmark Inspections Agreement Louisiana" at bounding box center [522, 269] width 206 height 35
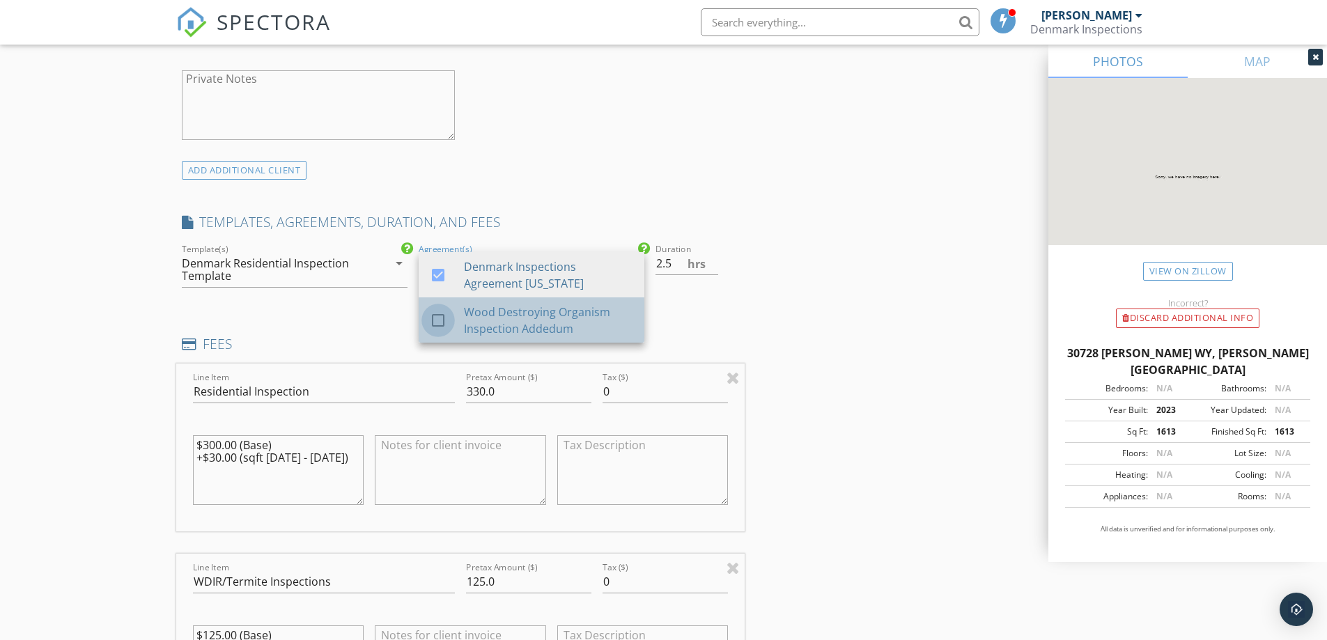
click at [440, 321] on div at bounding box center [438, 321] width 24 height 24
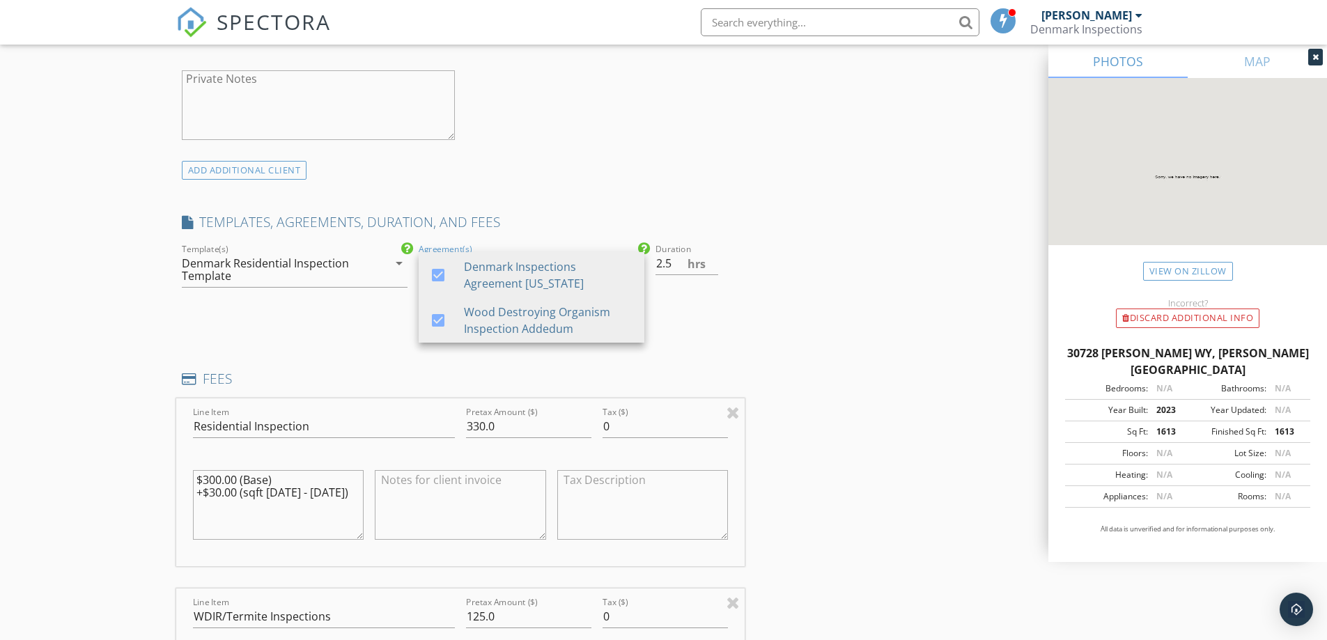
click at [697, 314] on div "Duration 2.5 hrs" at bounding box center [697, 288] width 95 height 95
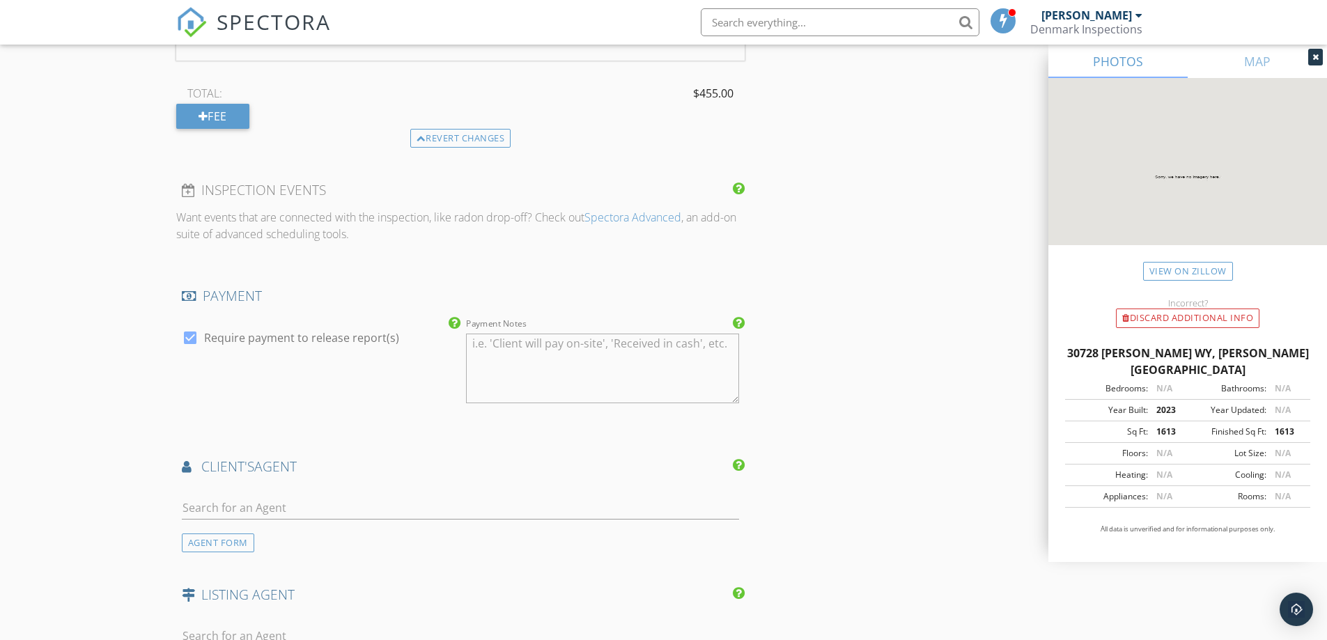
scroll to position [1672, 0]
click at [237, 511] on input "text" at bounding box center [461, 507] width 558 height 23
type input "gen"
click at [249, 543] on div "Geneva Harris" at bounding box center [265, 538] width 86 height 17
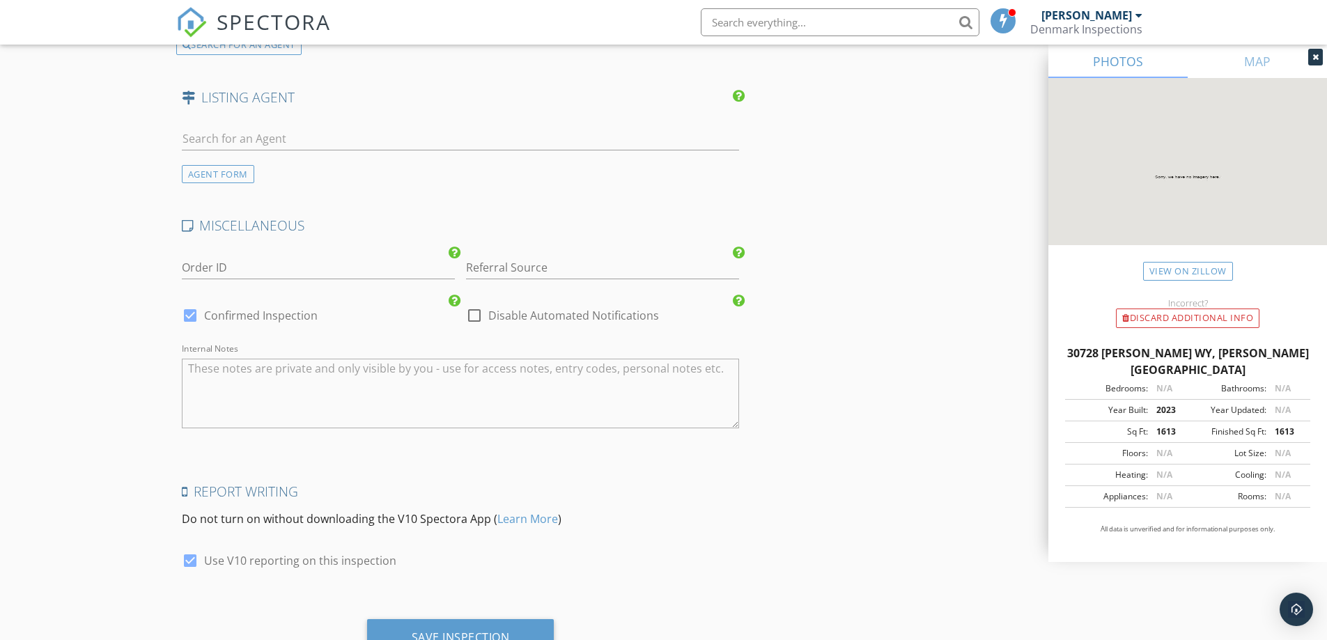
scroll to position [2547, 0]
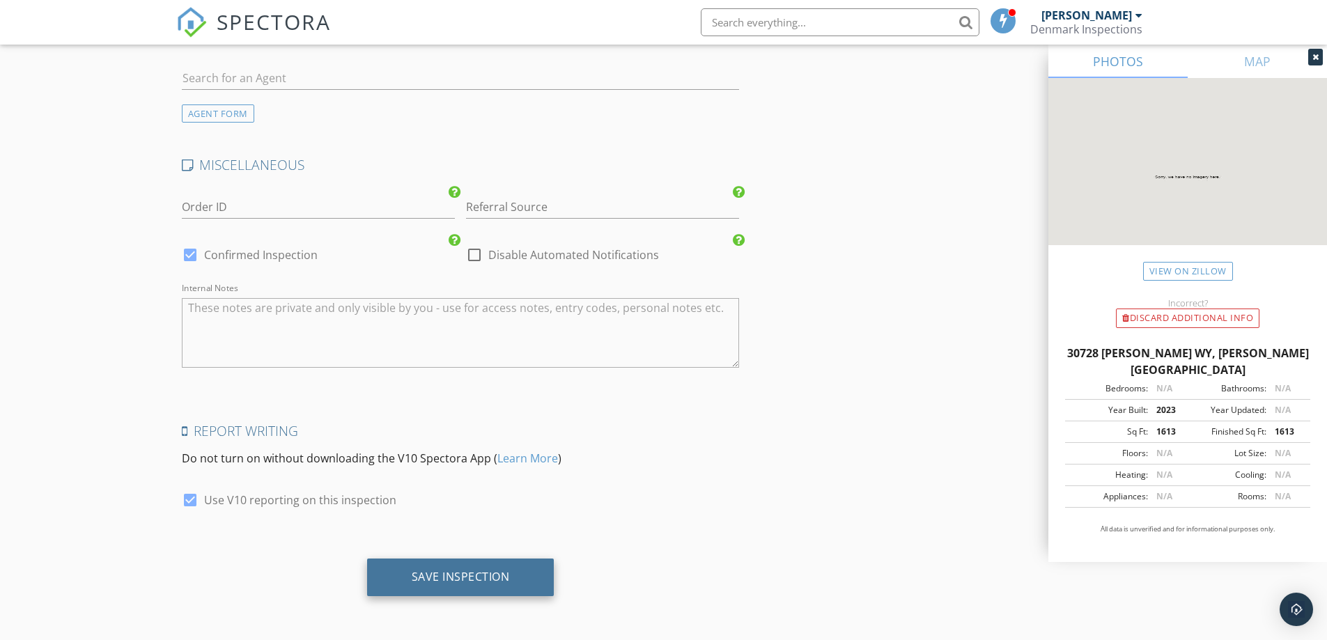
click at [504, 573] on div "Save Inspection" at bounding box center [461, 577] width 98 height 14
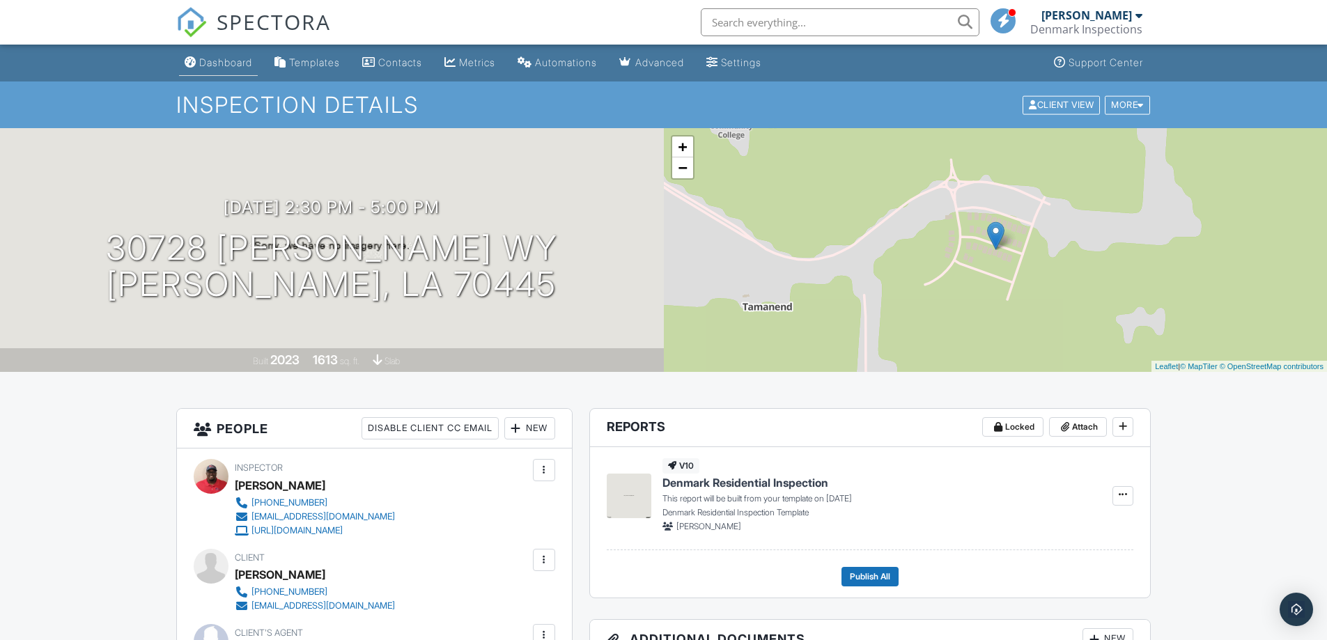
click at [252, 65] on div "Dashboard" at bounding box center [225, 62] width 53 height 12
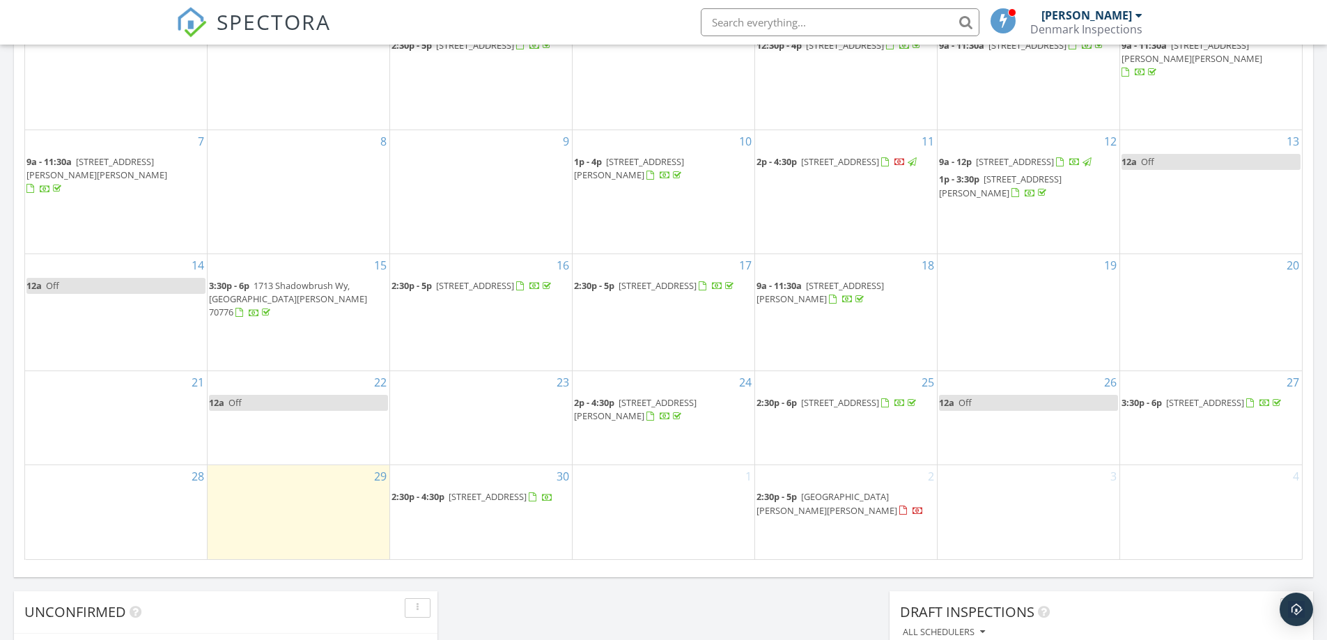
scroll to position [906, 0]
